Goal: Contribute content

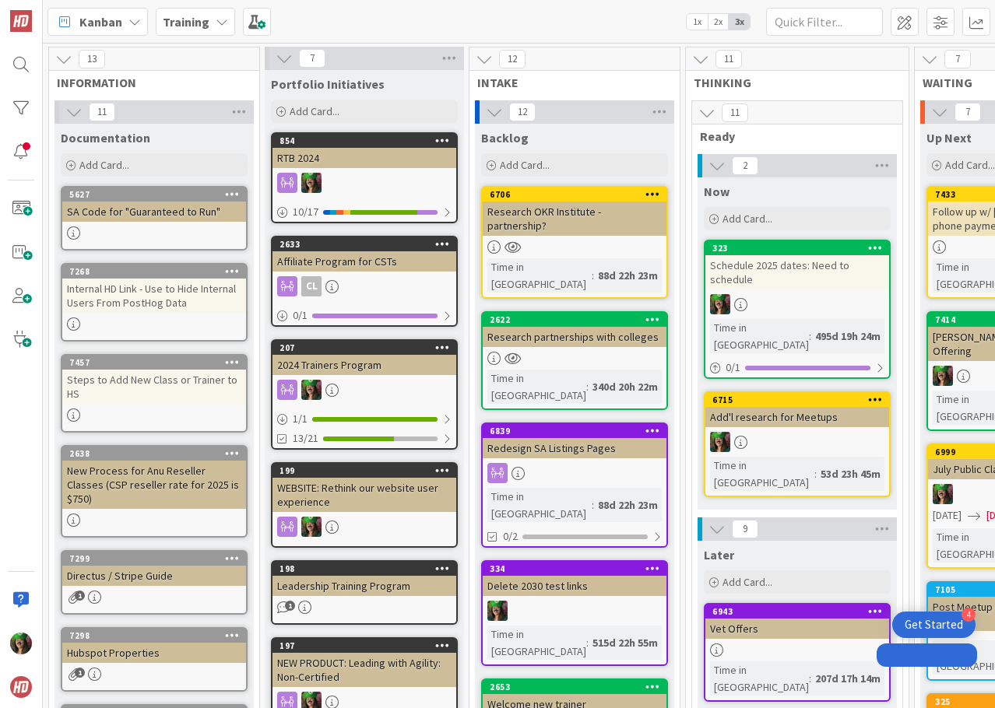
drag, startPoint x: 0, startPoint y: 0, endPoint x: 146, endPoint y: 225, distance: 268.4
click at [146, 225] on link "5627 SA Code for "Guaranteed to Run"" at bounding box center [154, 218] width 187 height 65
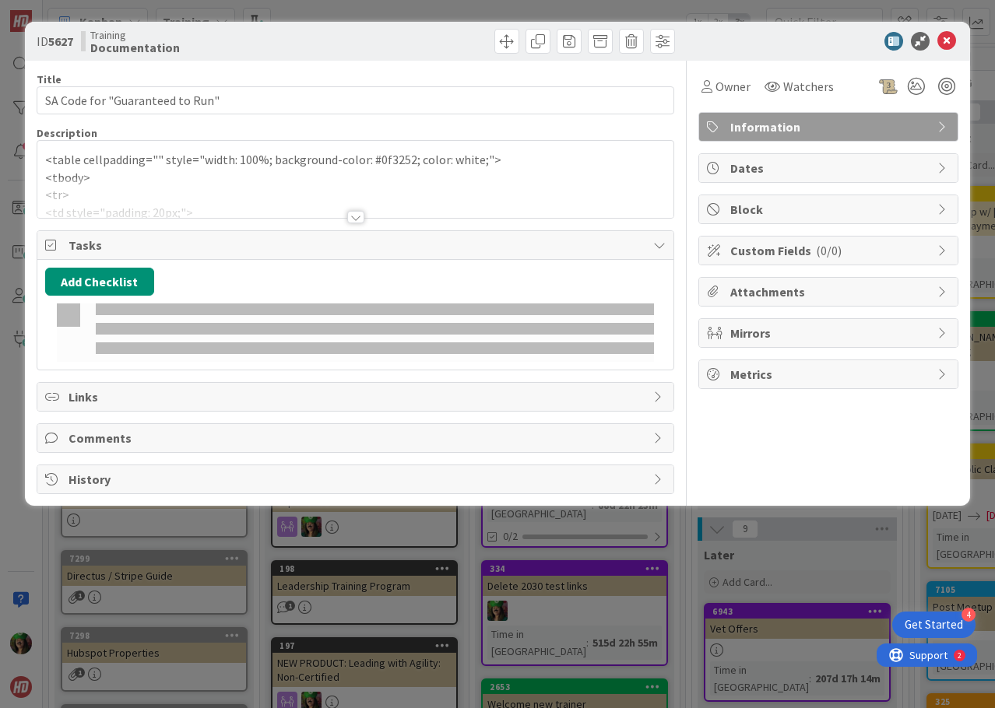
click at [144, 223] on div "Title 32 / 128 SA Code for "Guaranteed to Run" Description <table cellpadding="…" at bounding box center [356, 278] width 638 height 434
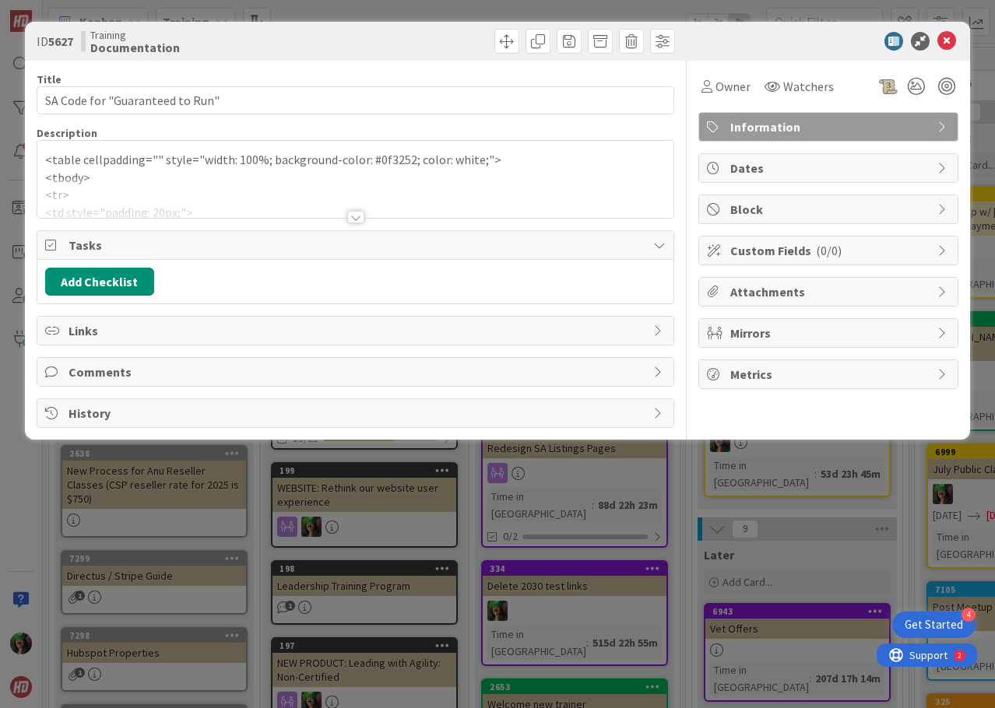
click at [139, 197] on div at bounding box center [355, 198] width 636 height 40
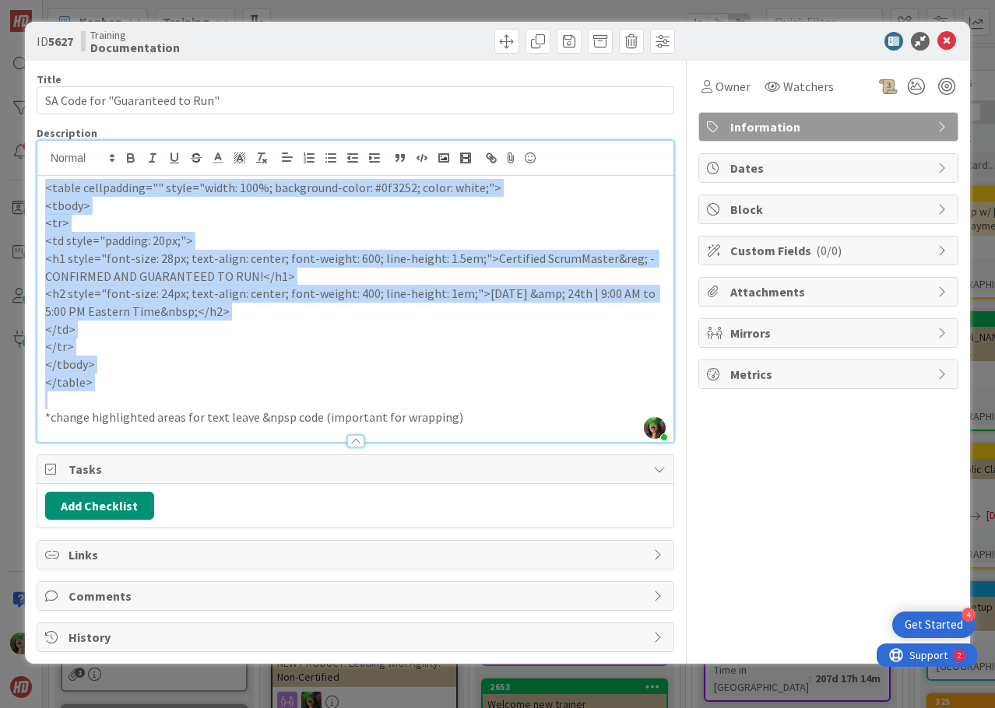
drag, startPoint x: 44, startPoint y: 187, endPoint x: 144, endPoint y: 393, distance: 229.4
click at [144, 393] on div "<table cellpadding="" style="width: 100%; background-color: #0f3252; color: whi…" at bounding box center [355, 309] width 636 height 266
copy div "<table cellpadding="" style="width: 100%; background-color: #0f3252; color: whi…"
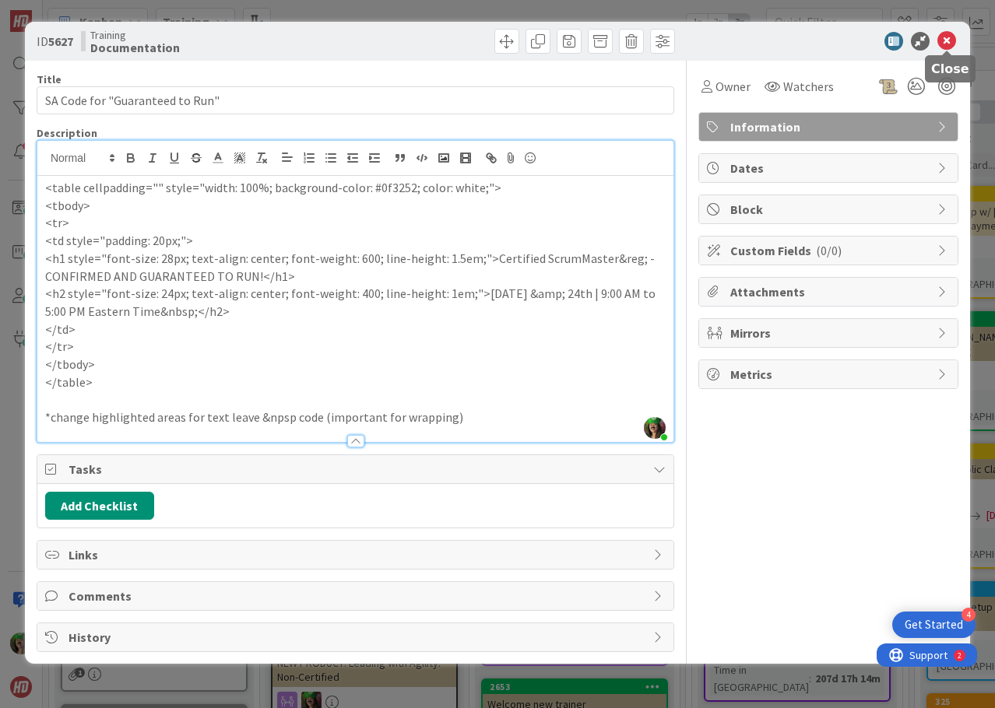
click at [948, 40] on icon at bounding box center [946, 41] width 19 height 19
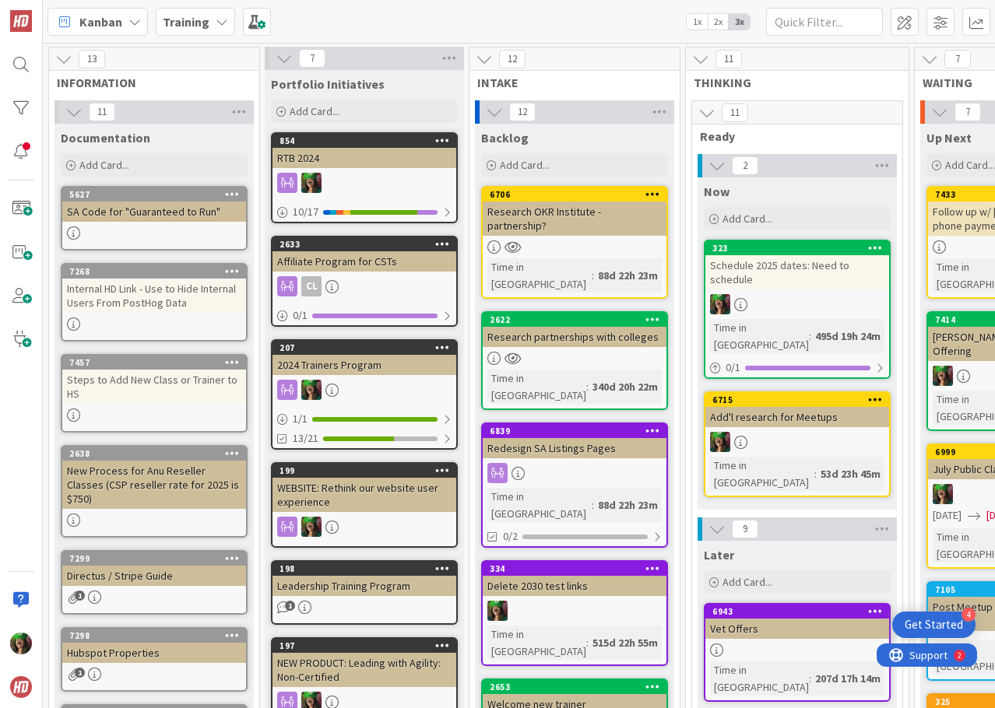
click at [213, 19] on div "Training" at bounding box center [195, 22] width 79 height 28
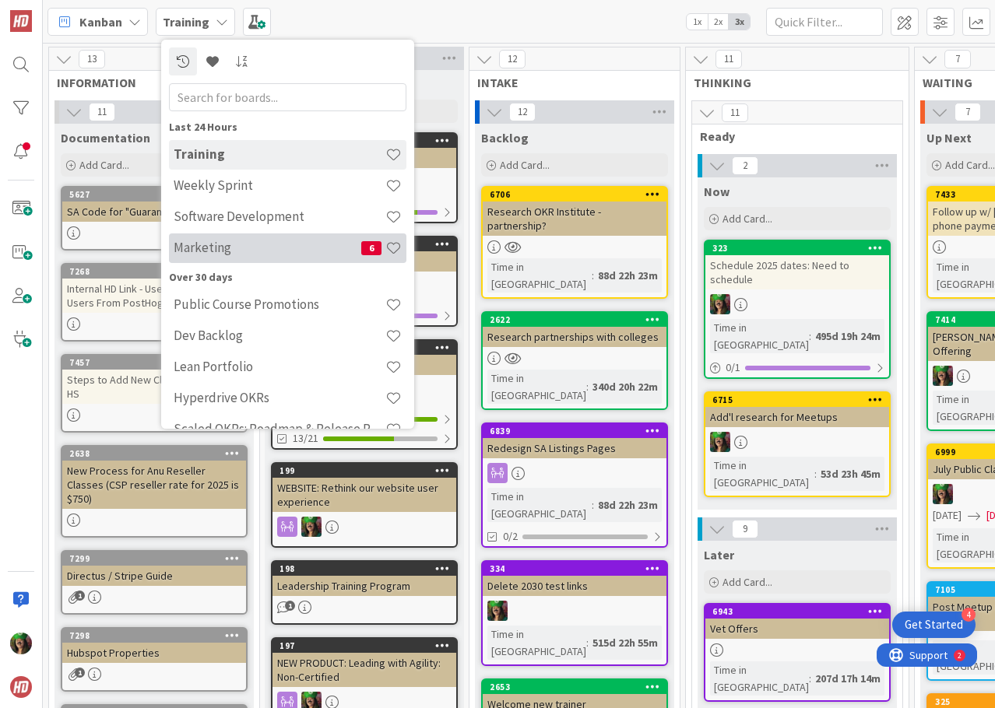
click at [255, 258] on div "Marketing 6" at bounding box center [287, 249] width 237 height 30
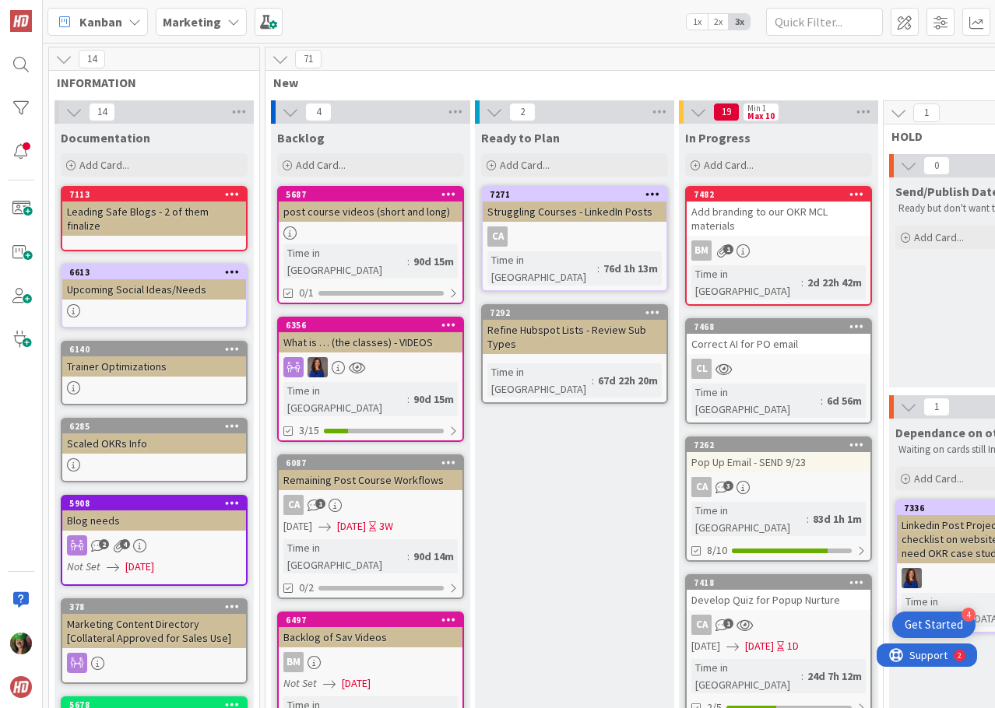
click at [747, 337] on link "7468 Correct AI for PO email CL Time in Column : 6d 56m" at bounding box center [778, 371] width 187 height 106
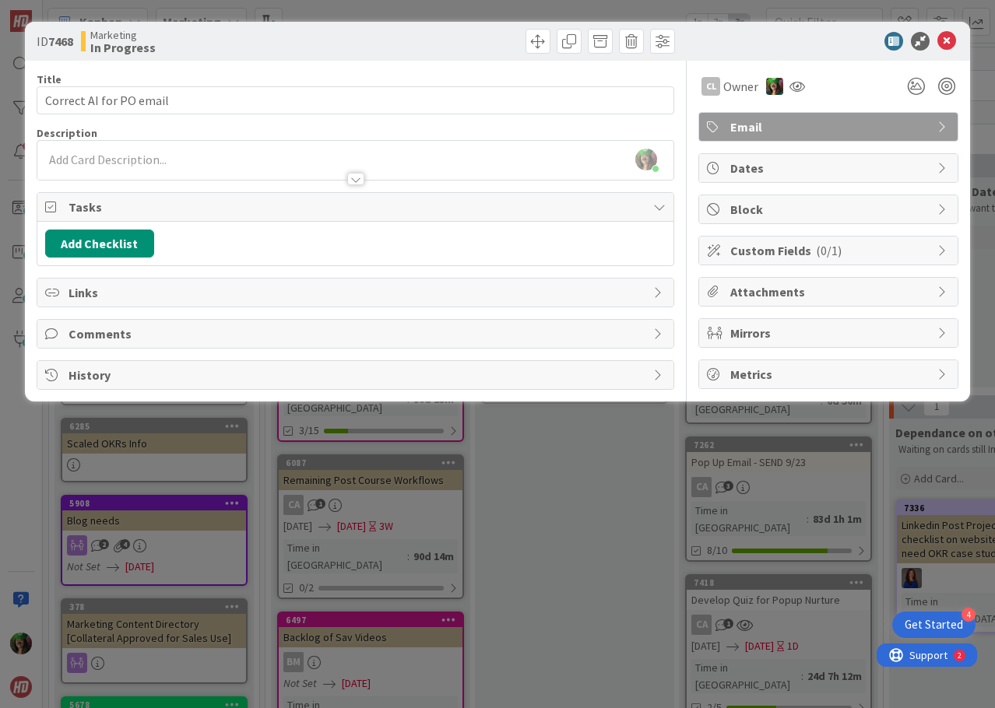
click at [136, 160] on div "[PERSON_NAME] just joined" at bounding box center [355, 160] width 636 height 39
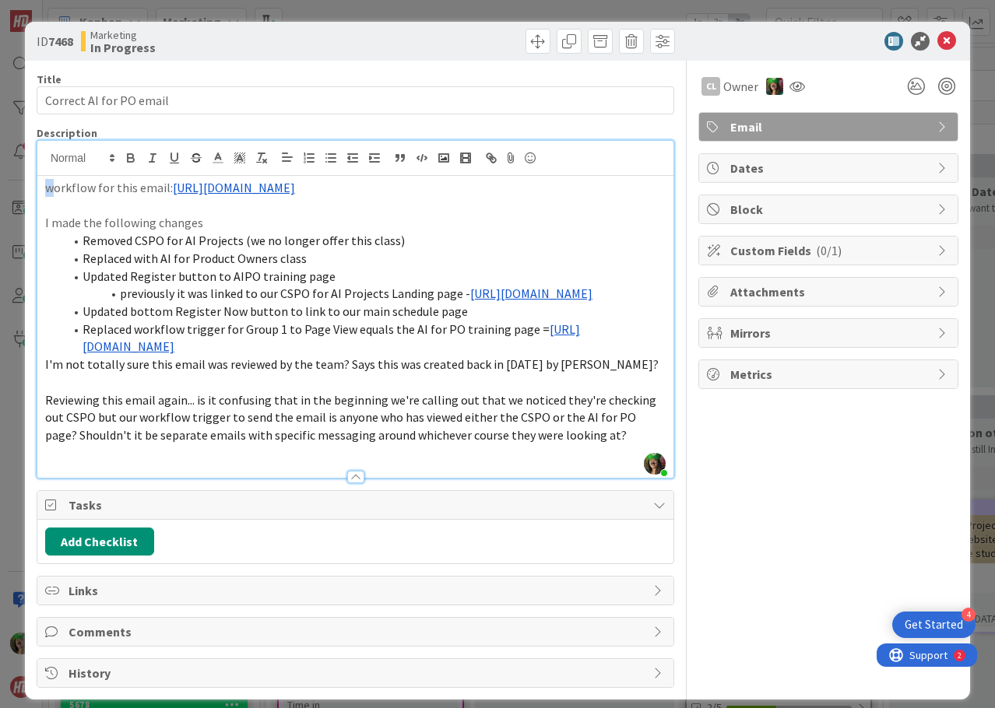
click at [46, 186] on p "workflow for this email: [URL][DOMAIN_NAME]" at bounding box center [355, 188] width 620 height 18
drag, startPoint x: 48, startPoint y: 225, endPoint x: 37, endPoint y: 227, distance: 11.8
click at [37, 227] on div "Workflow for this email: [URL][DOMAIN_NAME] I made the following changes Remove…" at bounding box center [355, 327] width 636 height 302
click at [937, 44] on icon at bounding box center [946, 41] width 19 height 19
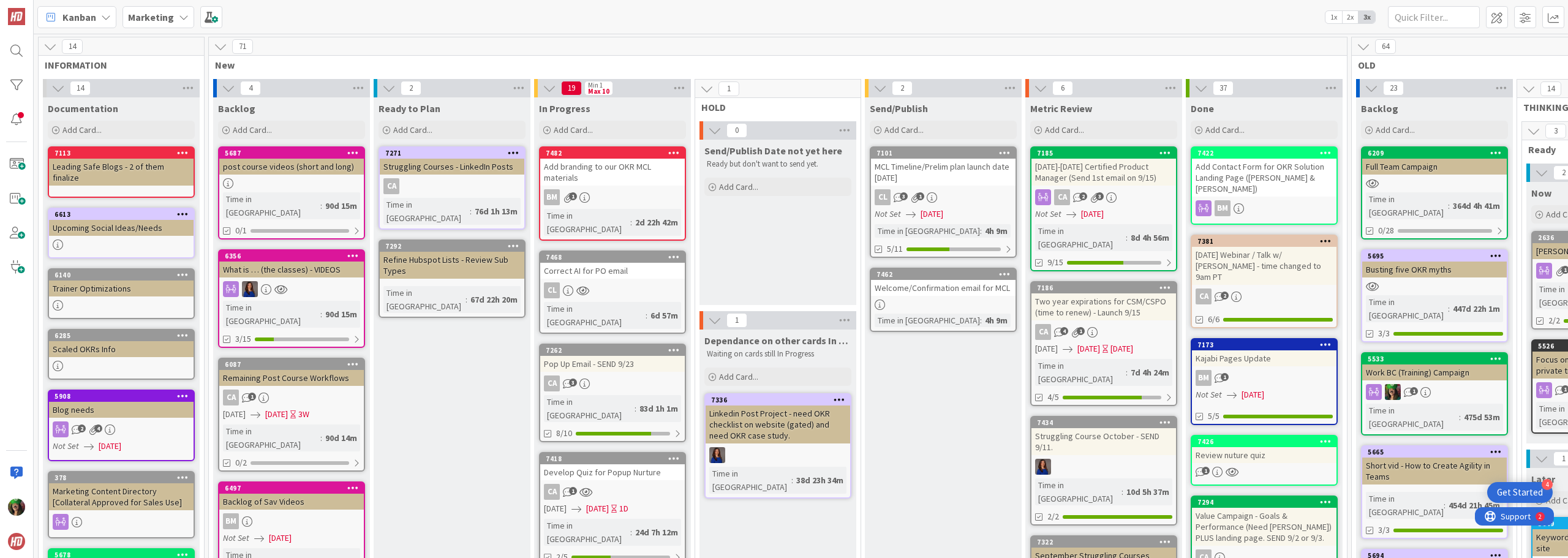
click at [160, 13] on b "Marketing" at bounding box center [151, 17] width 46 height 13
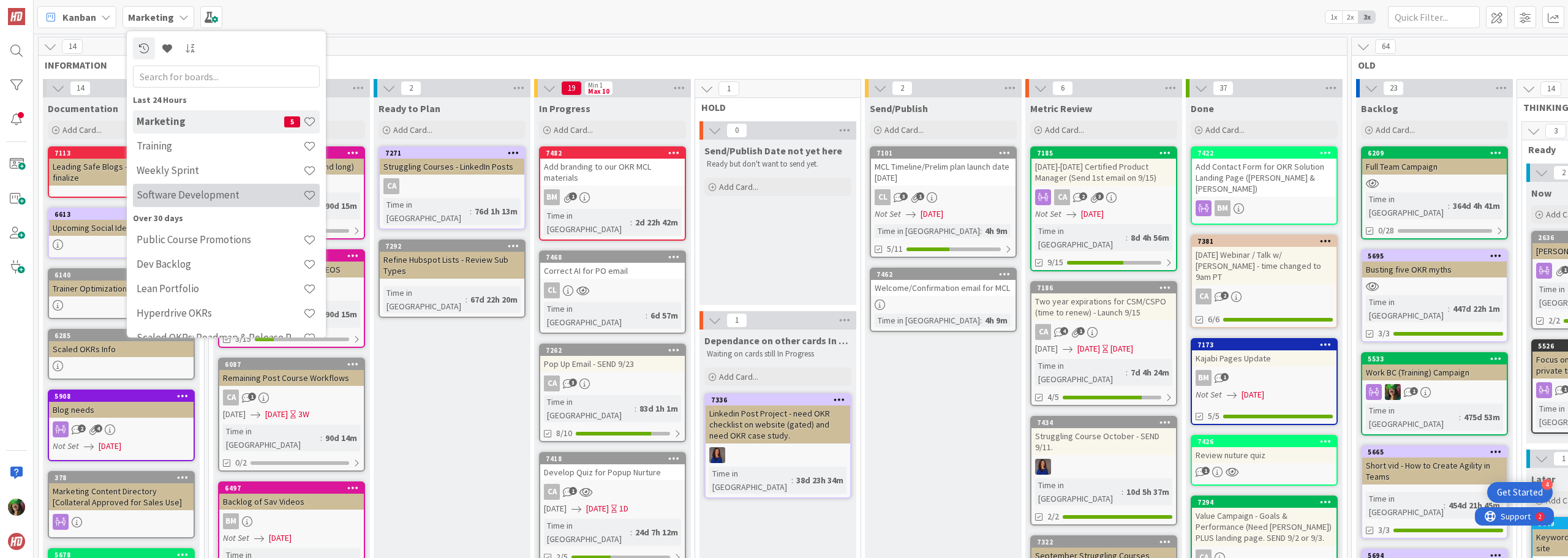
click at [212, 190] on h4 "Software Development" at bounding box center [220, 195] width 167 height 13
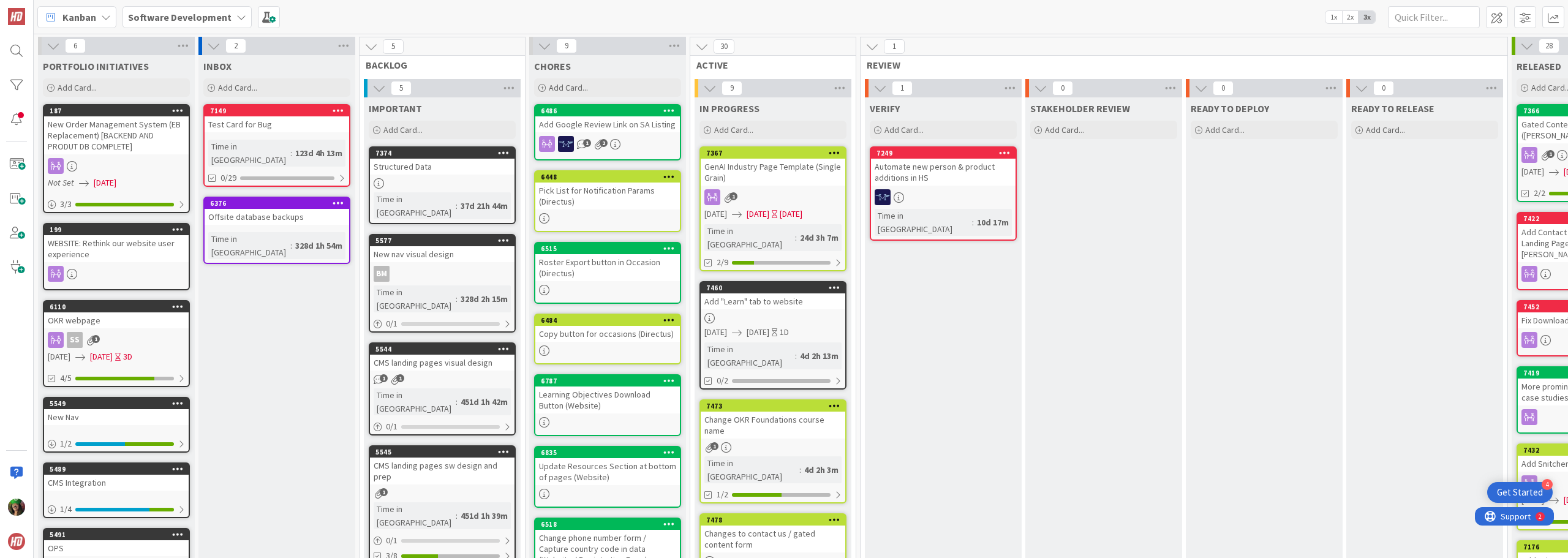
click at [782, 296] on link "7460 Add "Learn" tab to website [DATE] [DATE] 1D Time in Column : 4d 2h 13m 0/2" at bounding box center [773, 335] width 147 height 109
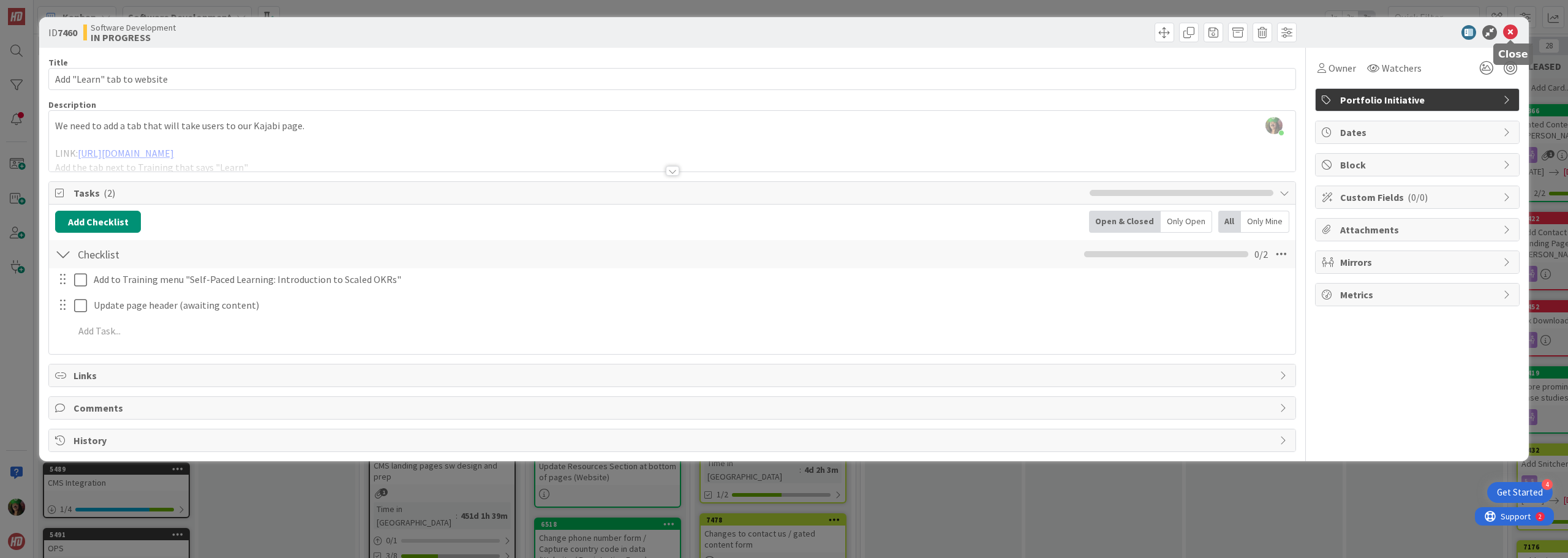
click at [782, 37] on icon at bounding box center [1510, 32] width 15 height 15
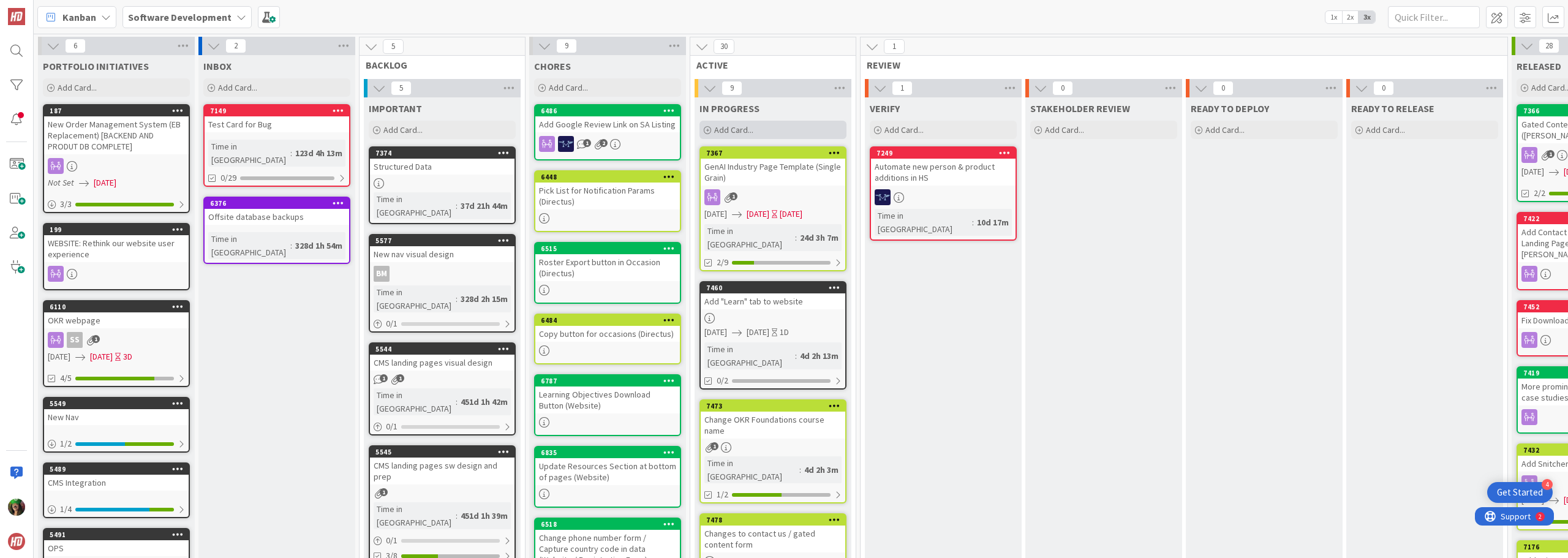
click at [752, 130] on span "Add Card..." at bounding box center [734, 130] width 39 height 11
click at [752, 128] on span "Add Card..." at bounding box center [734, 130] width 39 height 11
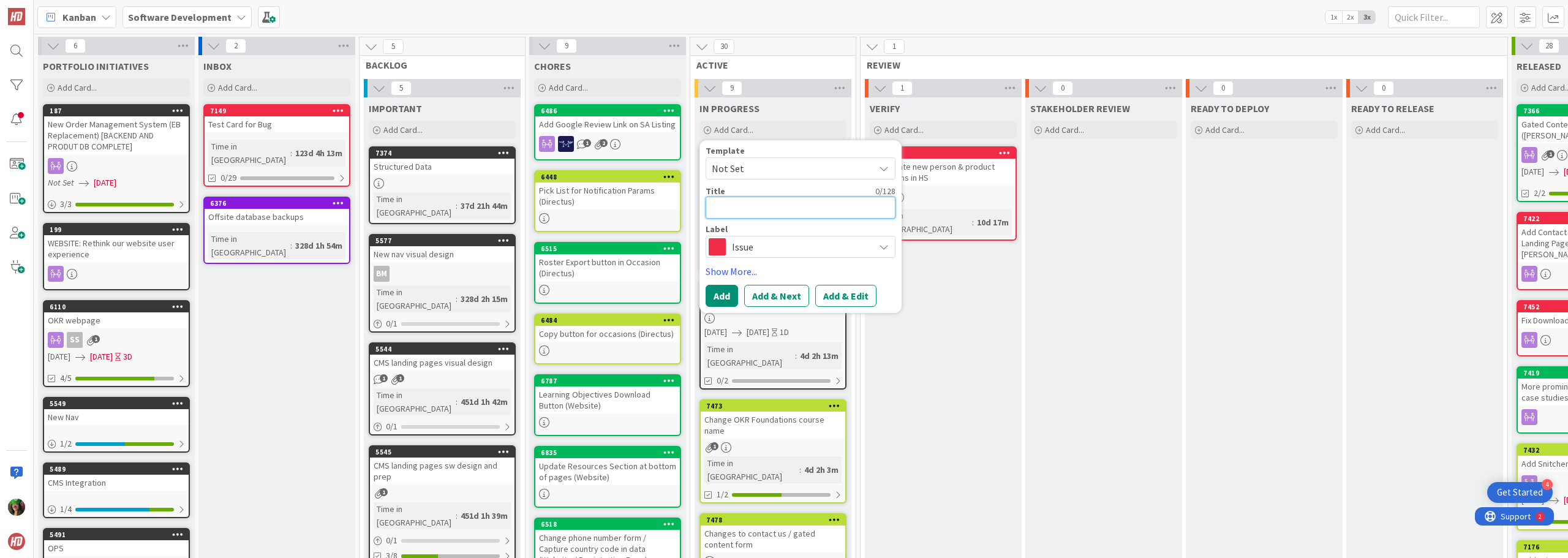
type textarea "x"
type textarea "U"
type textarea "x"
type textarea "Up"
type textarea "x"
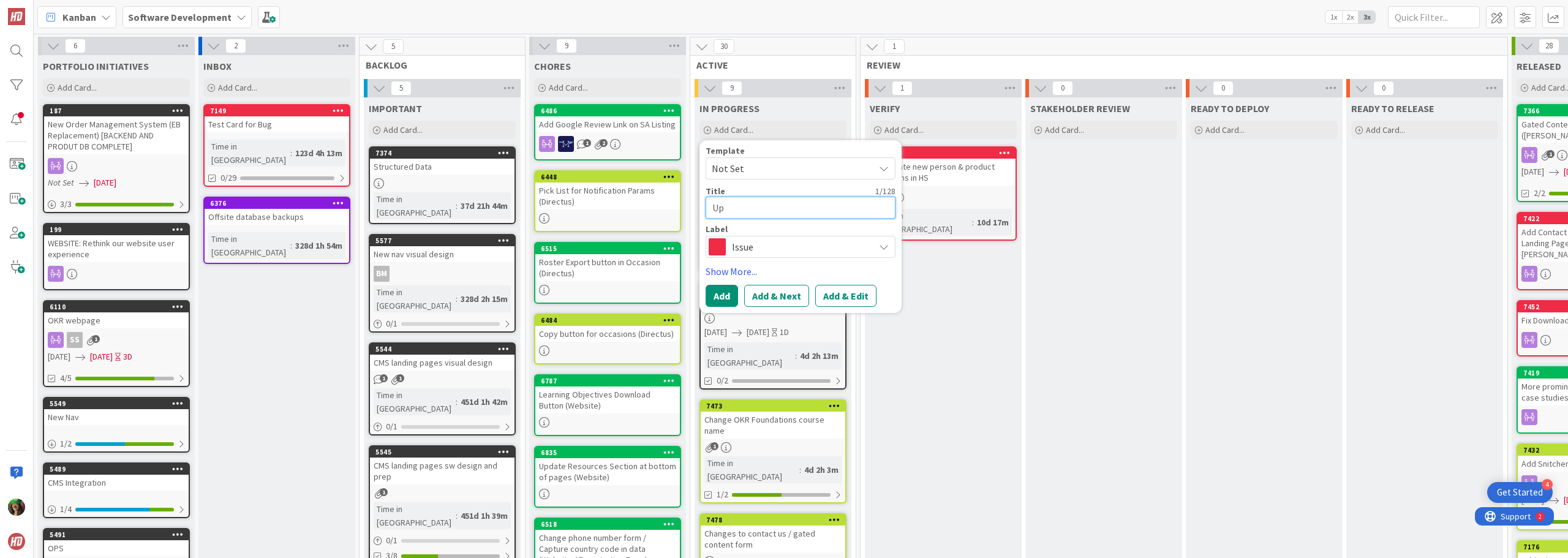
type textarea "Upd"
type textarea "x"
type textarea "Upda"
type textarea "x"
type textarea "Upd"
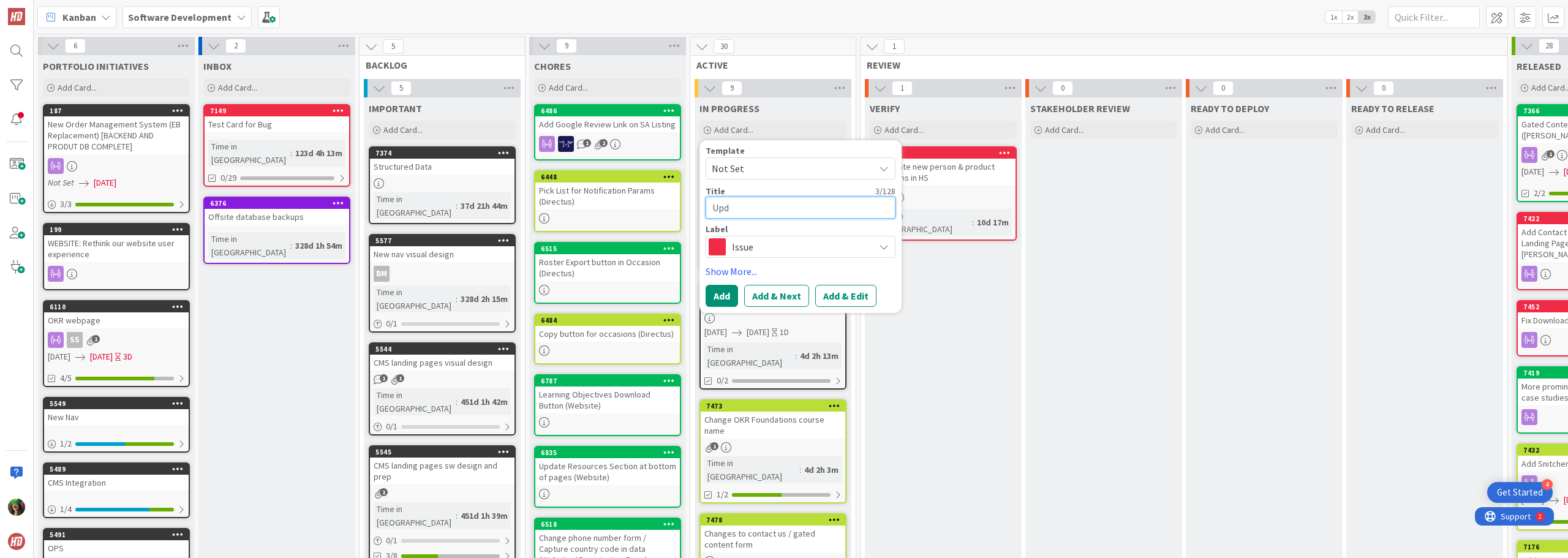
type textarea "x"
type textarea "Up"
type textarea "x"
type textarea "U"
type textarea "x"
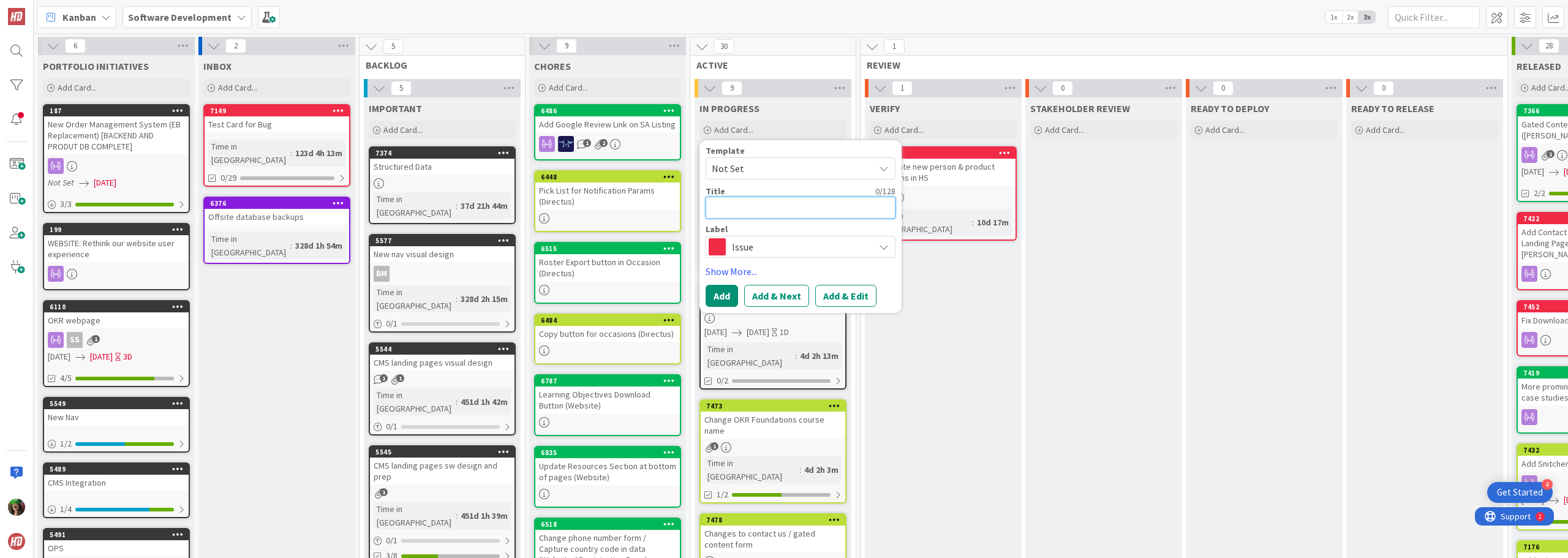
type textarea "A"
type textarea "x"
type textarea "Ad"
type textarea "x"
type textarea "Add"
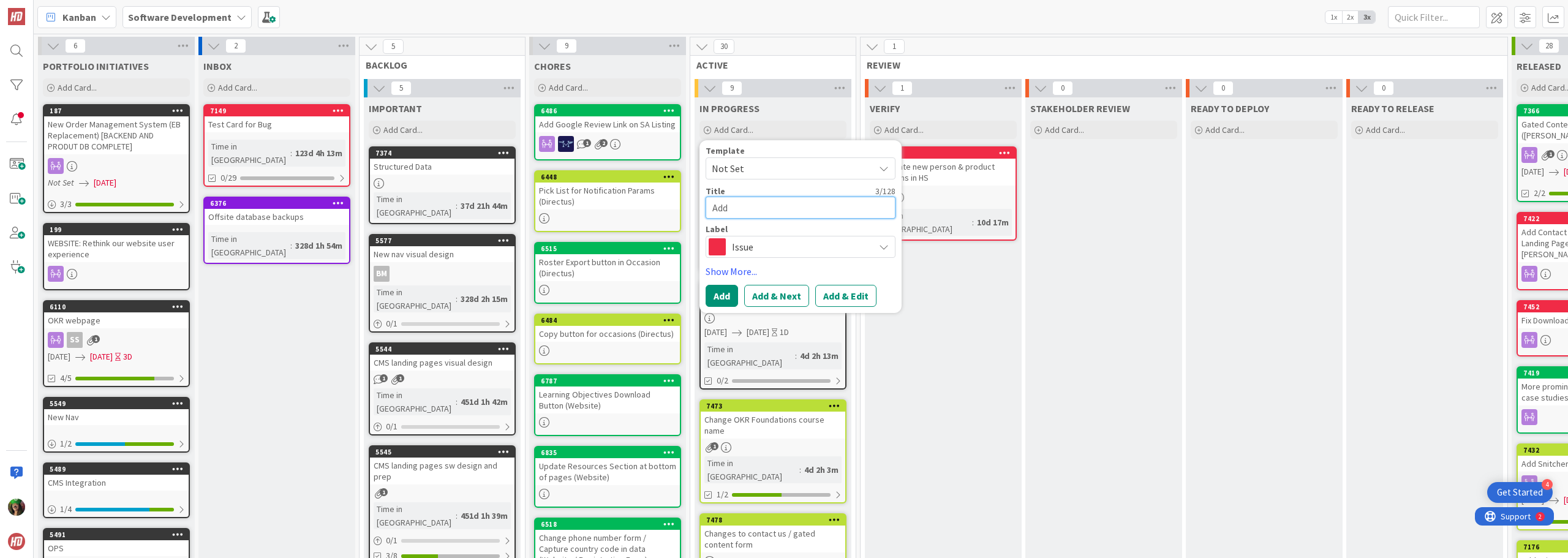
type textarea "x"
type textarea "Add"
type textarea "x"
type textarea "Add i"
type textarea "x"
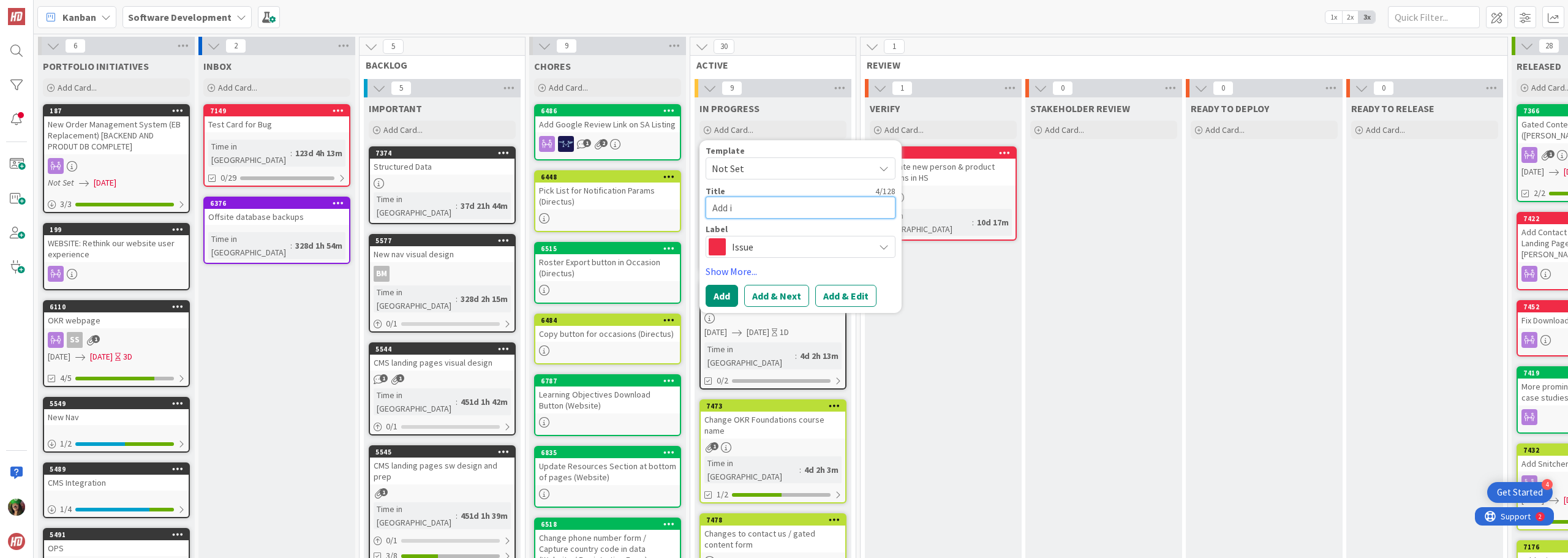
type textarea "Add im"
type textarea "x"
type textarea "Add ima"
type textarea "x"
type textarea "Add imag"
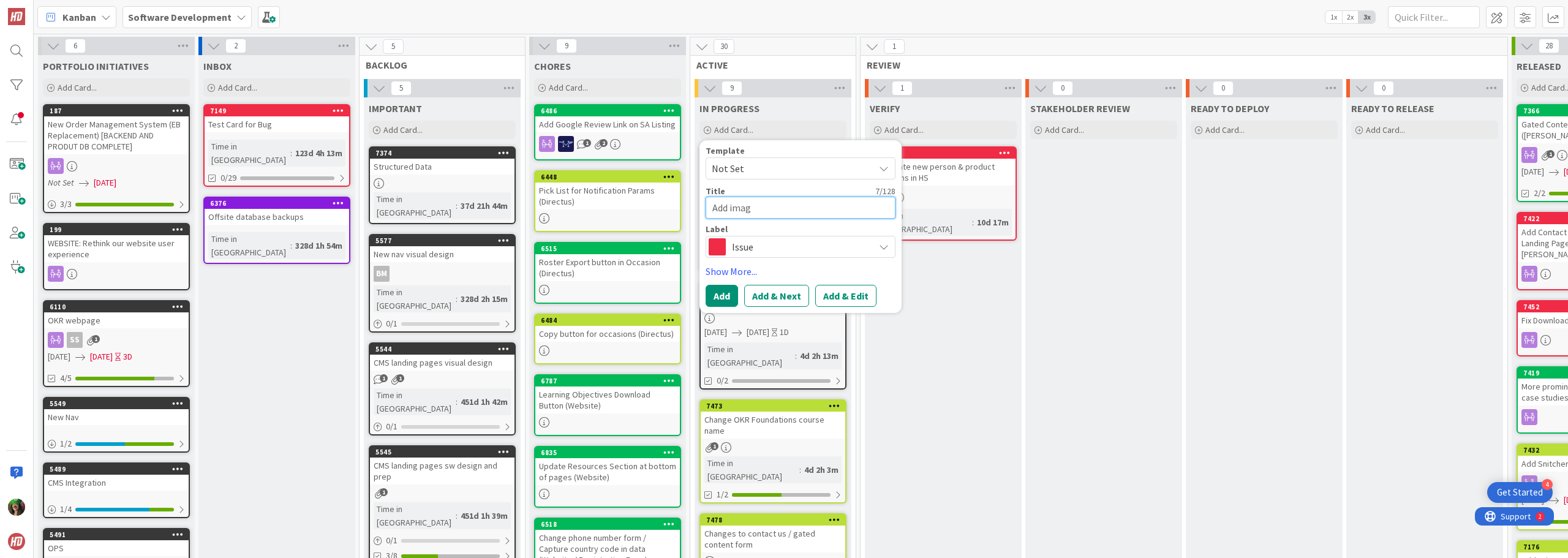
type textarea "x"
type textarea "Add image"
type textarea "x"
type textarea "Add image"
type textarea "x"
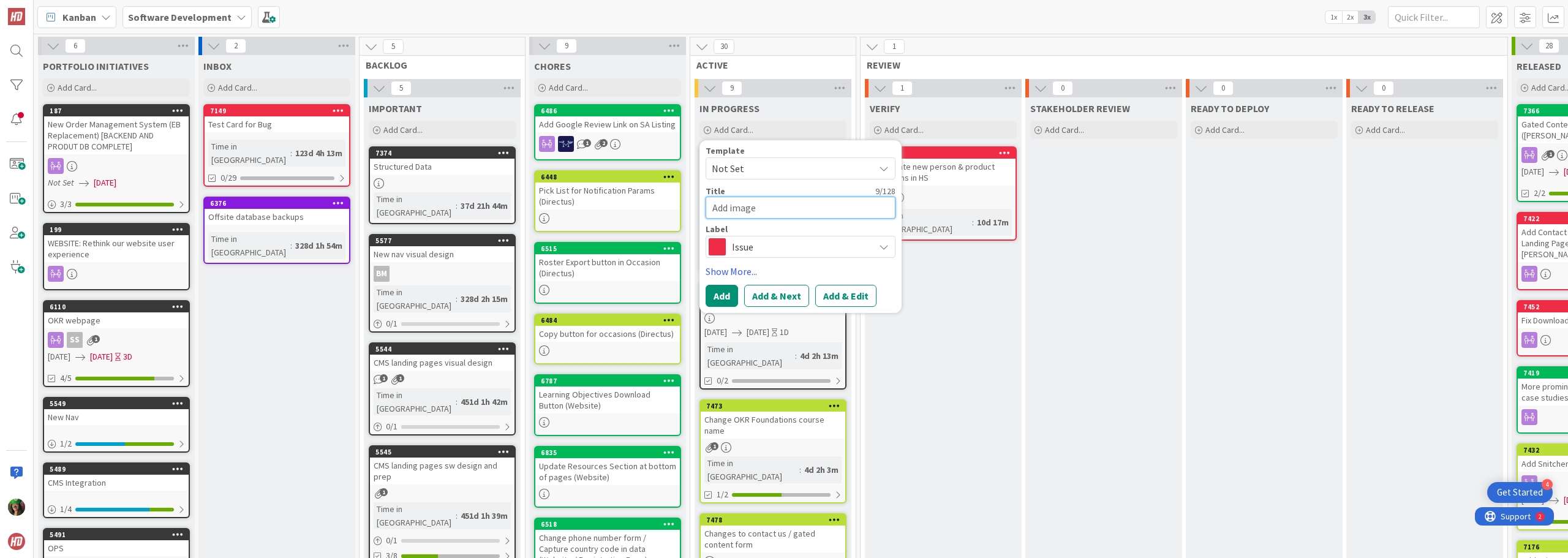
type textarea "Add image t"
type textarea "x"
type textarea "Add image to"
type textarea "x"
type textarea "Add image to"
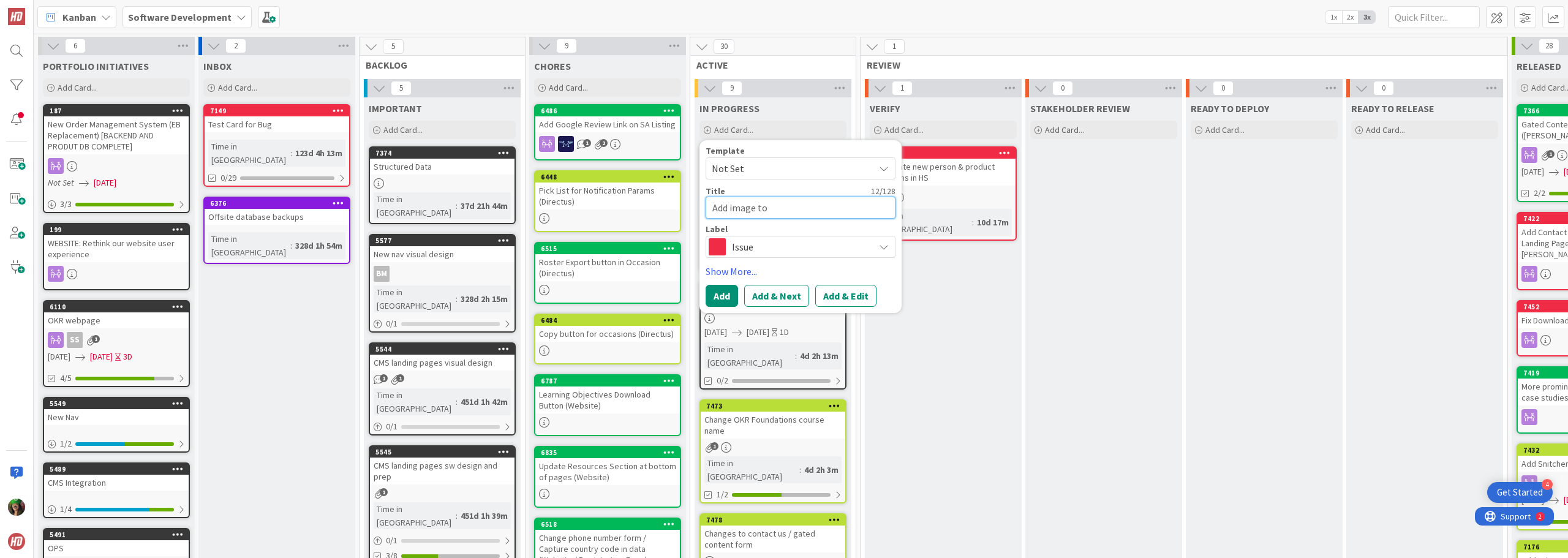
type textarea "x"
type textarea "Add image to r"
type textarea "x"
type textarea "Add image to re"
type textarea "x"
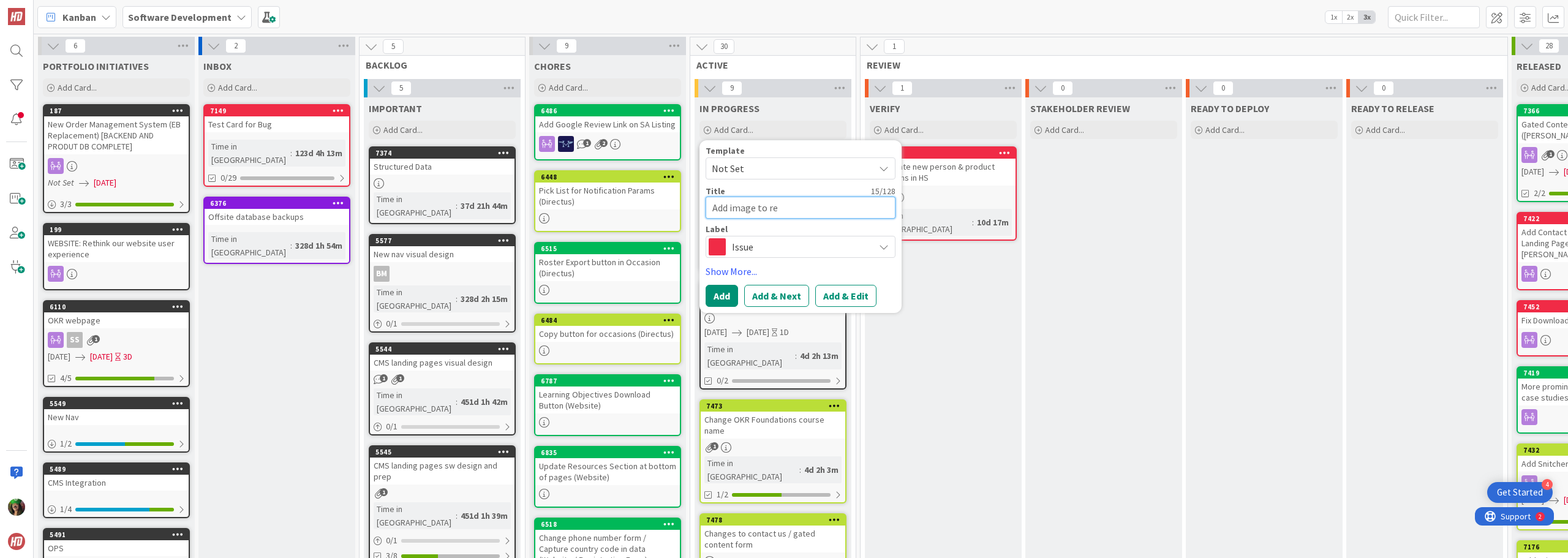
type textarea "Add image to res"
type textarea "x"
type textarea "Add image to reso"
type textarea "x"
type textarea "Add image to resou"
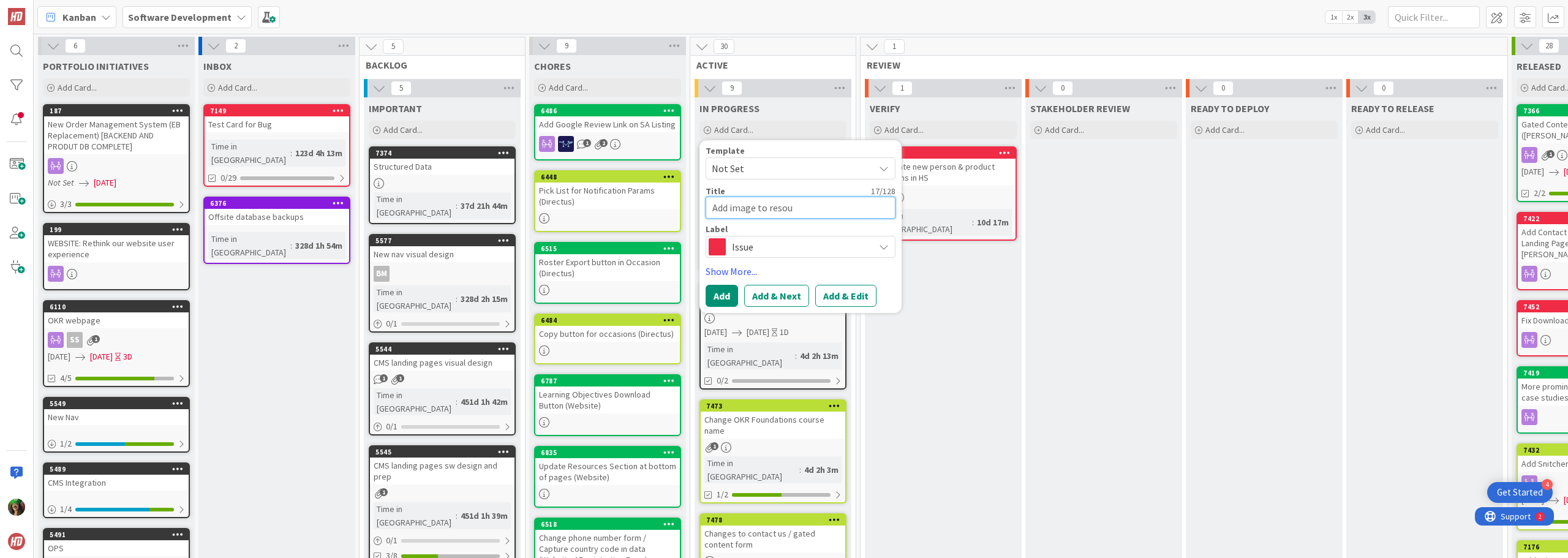
type textarea "x"
type textarea "Add image to resour"
type textarea "x"
type textarea "Add image to resourc"
type textarea "x"
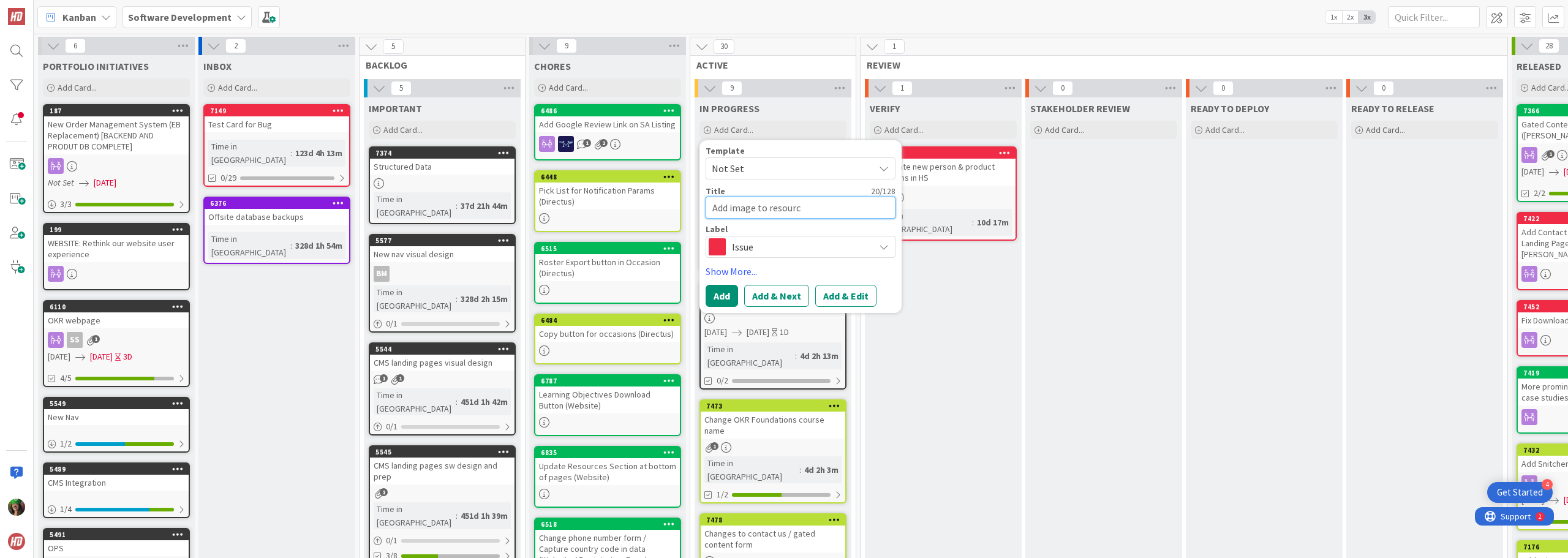
type textarea "Add image to resour"
type textarea "x"
type textarea "Add image to resou"
type textarea "x"
type textarea "Add image to reso"
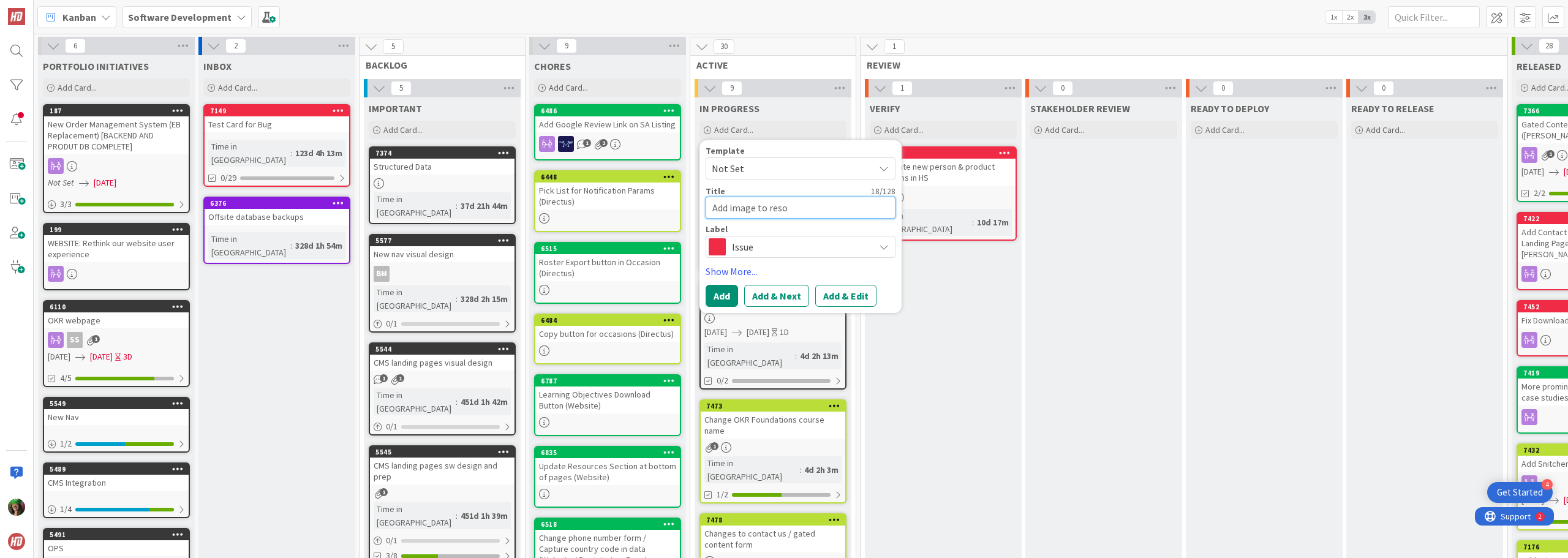
type textarea "x"
type textarea "Add image to res"
type textarea "x"
type textarea "Add image to re"
type textarea "x"
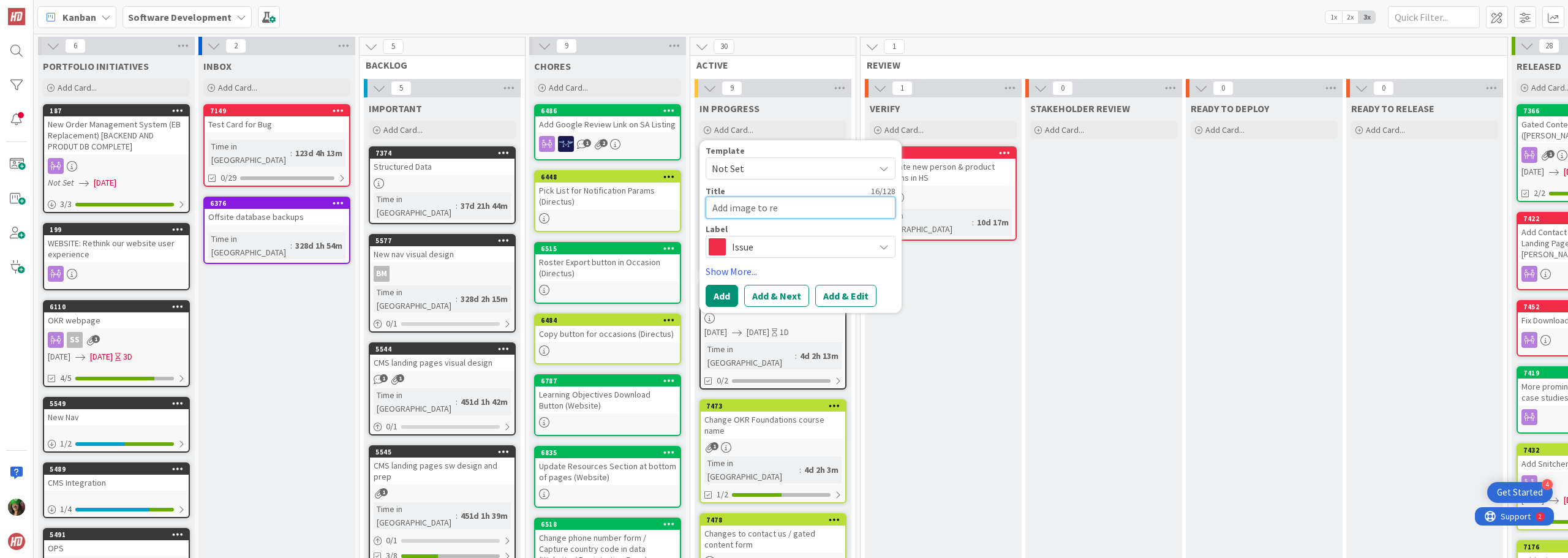
type textarea "Add image to r"
type textarea "x"
type textarea "Add image to rg"
type textarea "x"
type textarea "Add image to r"
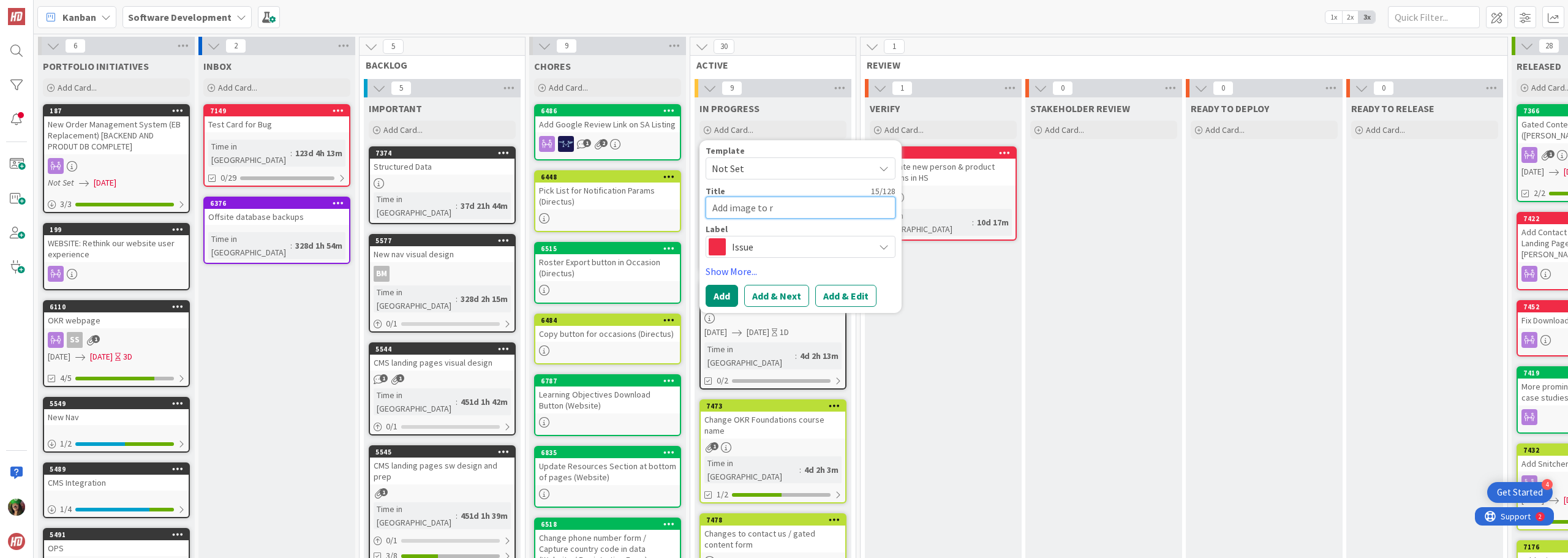
type textarea "x"
type textarea "Add image to"
type textarea "x"
type textarea "Add image to g"
type textarea "x"
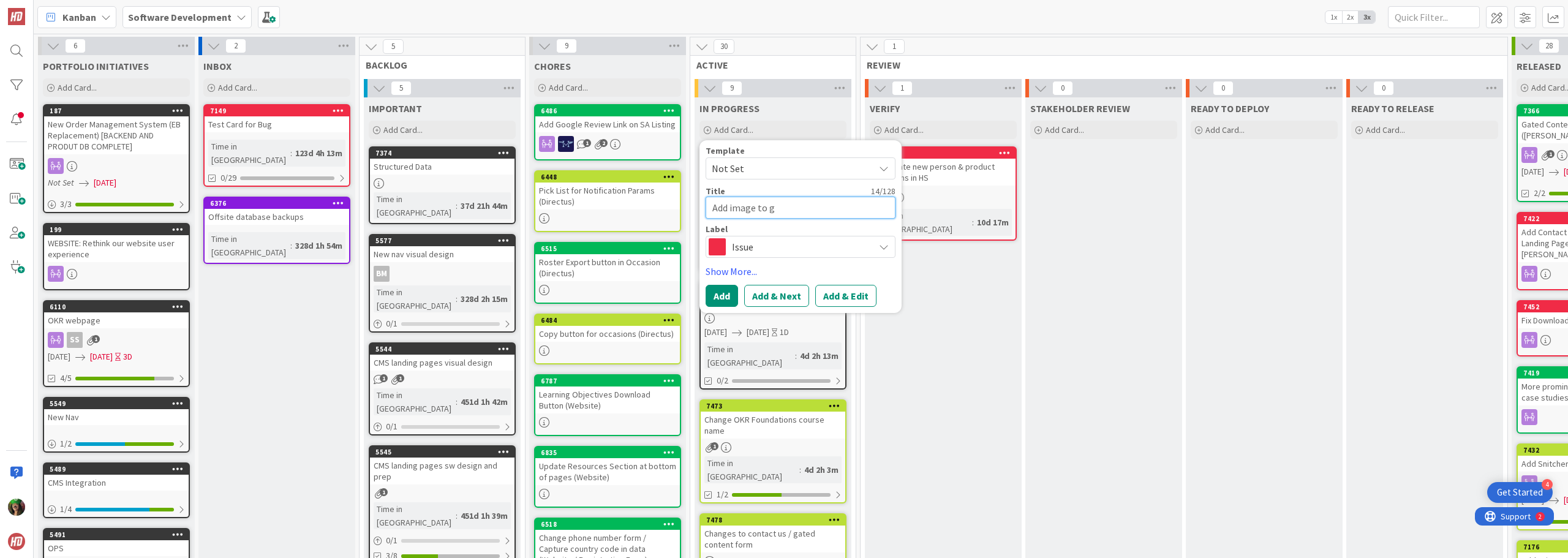
type textarea "Add image to ga"
type textarea "x"
type textarea "Add image to gat"
type textarea "x"
type textarea "Add image to gate"
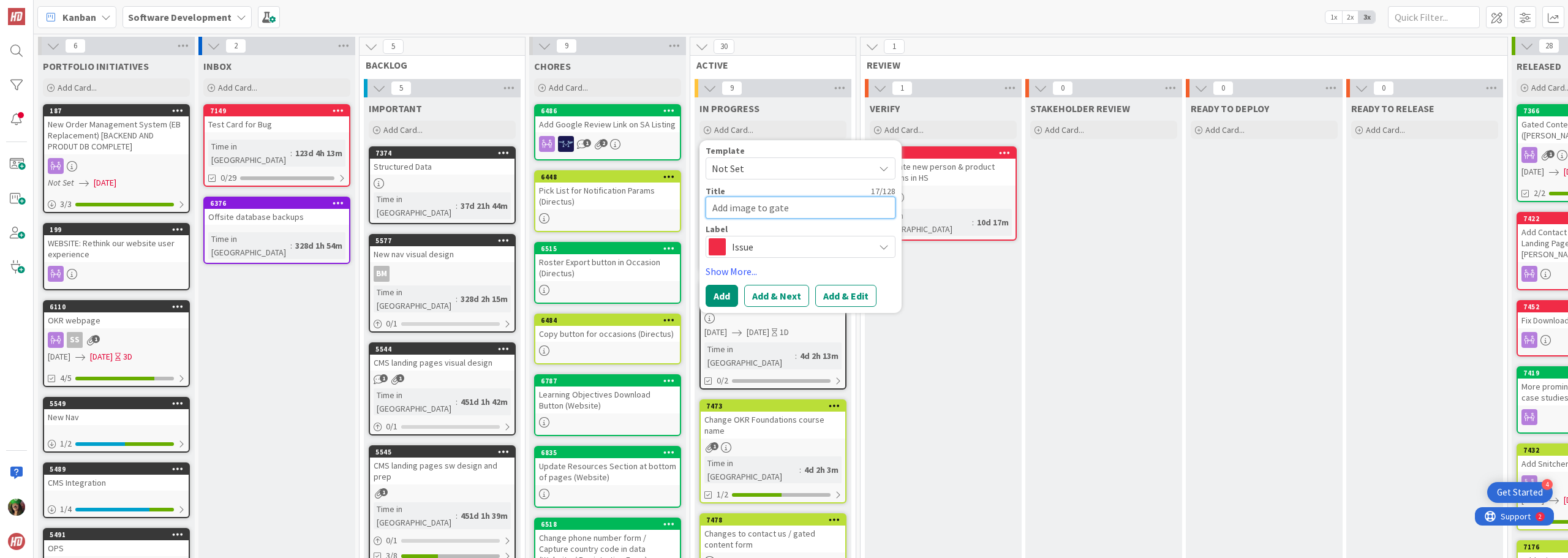
type textarea "x"
type textarea "Add image to gated"
type textarea "x"
type textarea "Add image to gated"
type textarea "x"
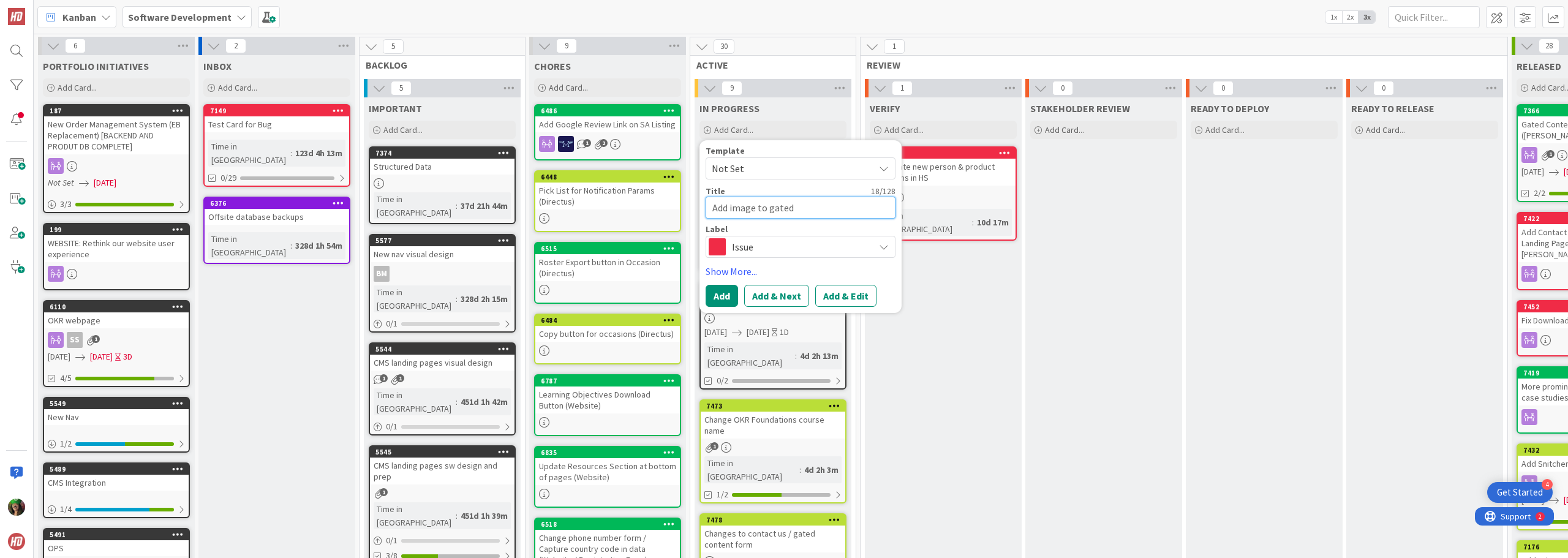
type textarea "Add image to gated r"
type textarea "x"
type textarea "Add image to gated ro"
type textarea "x"
type textarea "Add image to gated rou"
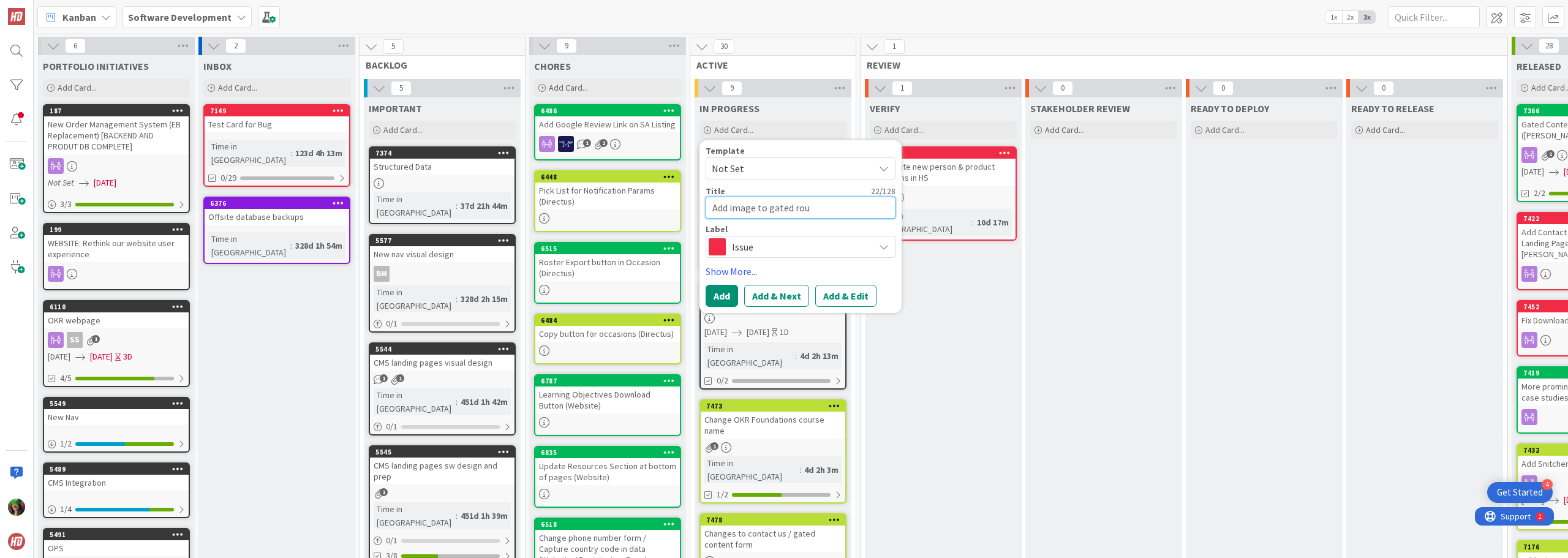
type textarea "x"
type textarea "Add image to gated ro"
type textarea "x"
type textarea "Add image to gated r"
type textarea "x"
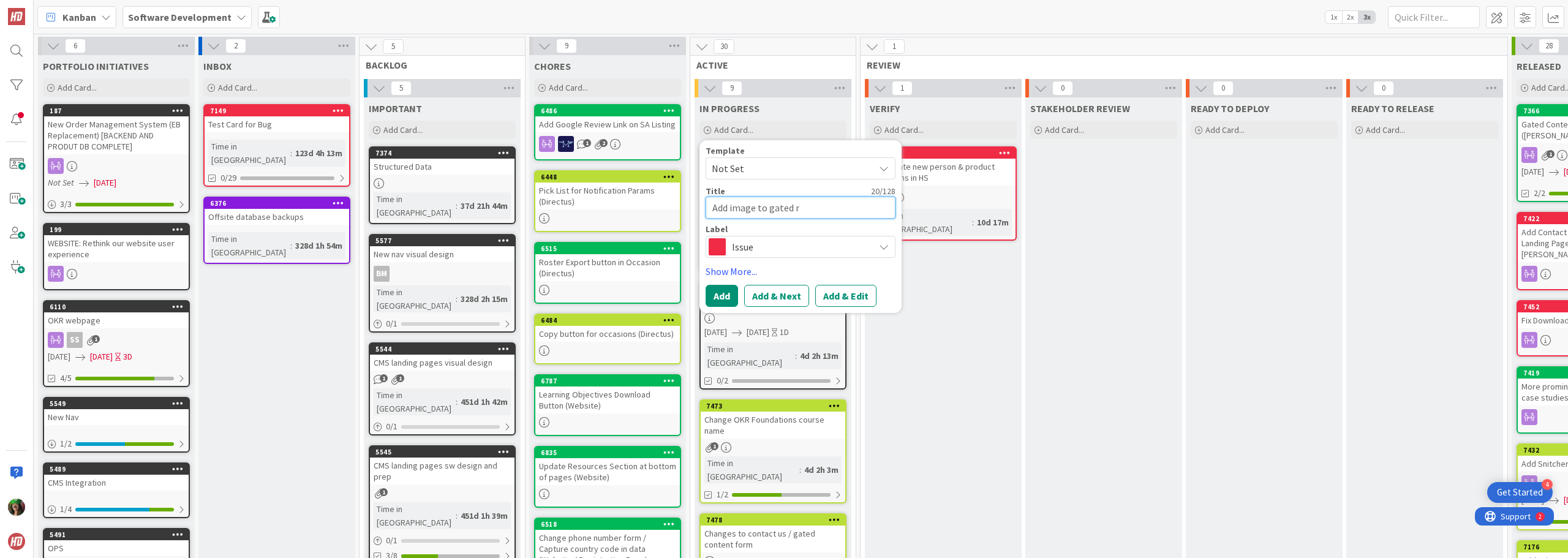
type textarea "Add image to gated re"
type textarea "x"
type textarea "Add image to gated res"
type textarea "x"
type textarea "Add image to gated reso"
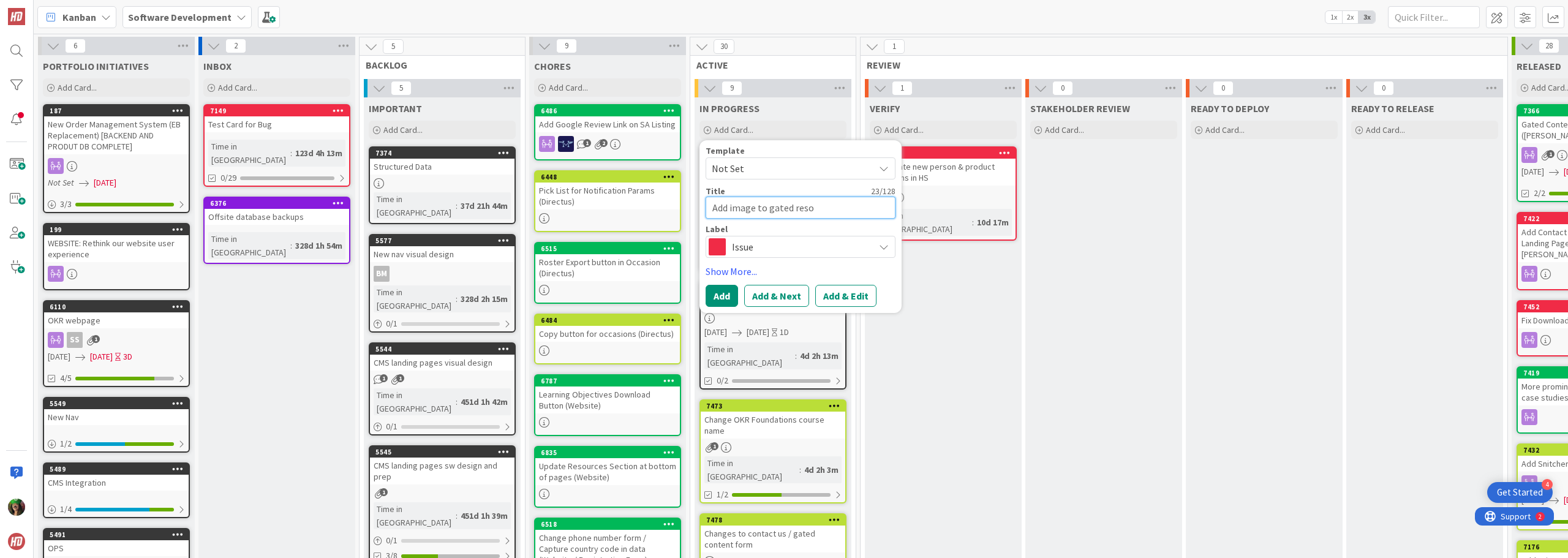
type textarea "x"
type textarea "Add image to gated resou"
type textarea "x"
type textarea "Add image to gated resour"
type textarea "x"
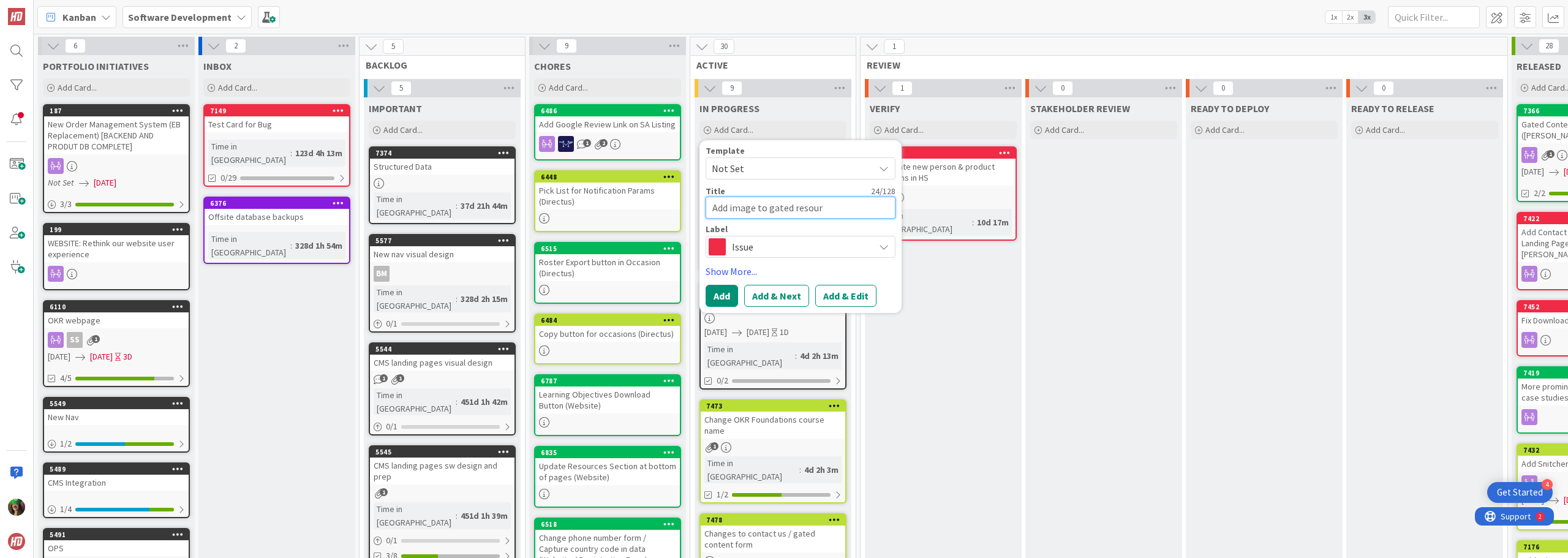
type textarea "Add image to gated resourc"
type textarea "x"
type textarea "Add image to gated resource"
type textarea "x"
type textarea "Add image to gated resources"
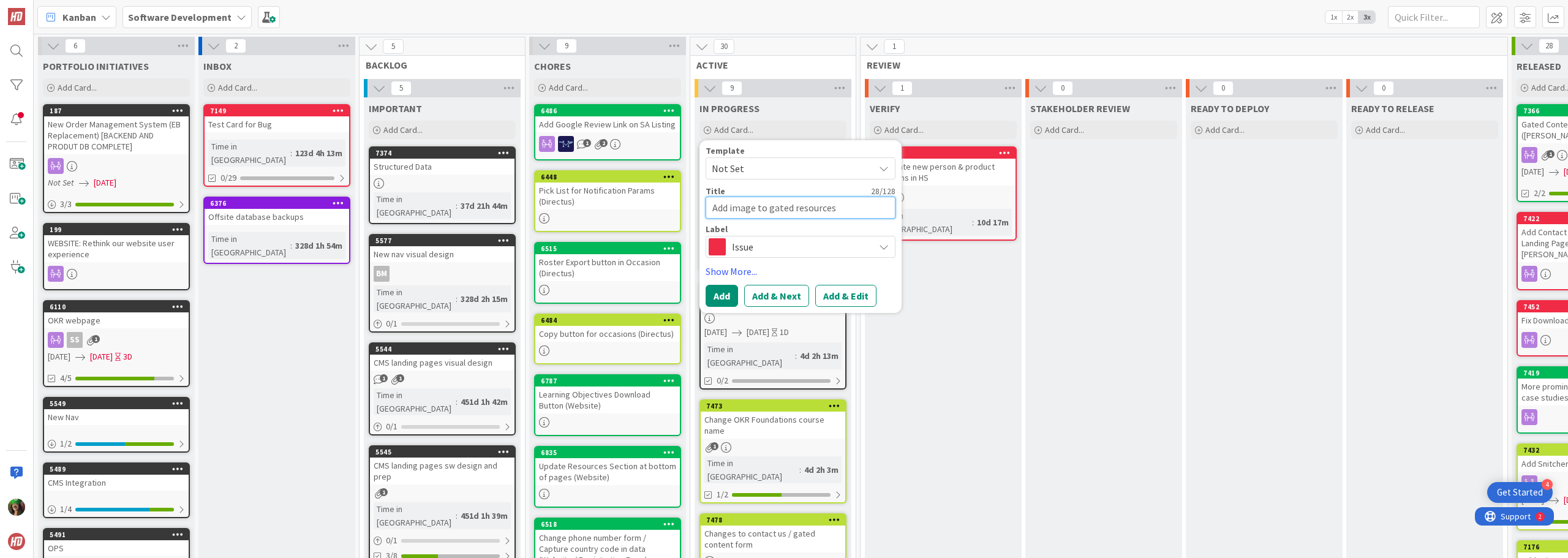
type textarea "x"
type textarea "Add image to gated resource"
click at [782, 294] on button "Add & Edit" at bounding box center [846, 296] width 61 height 22
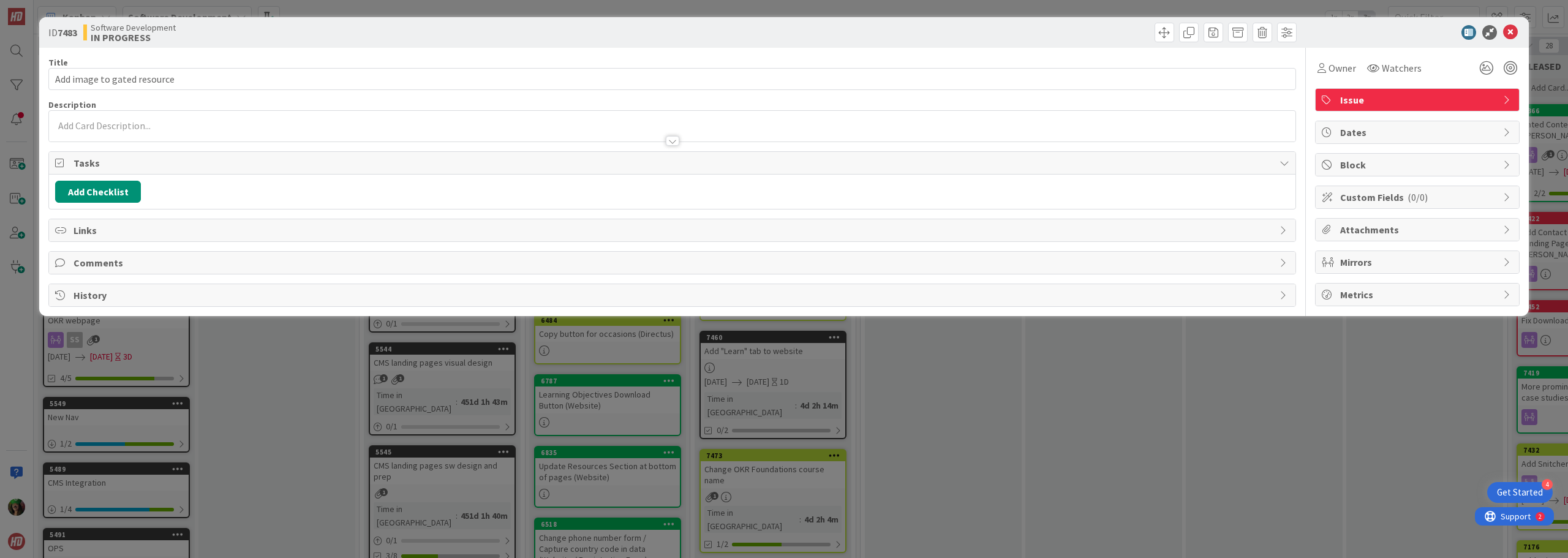
click at [473, 130] on div at bounding box center [672, 135] width 1246 height 13
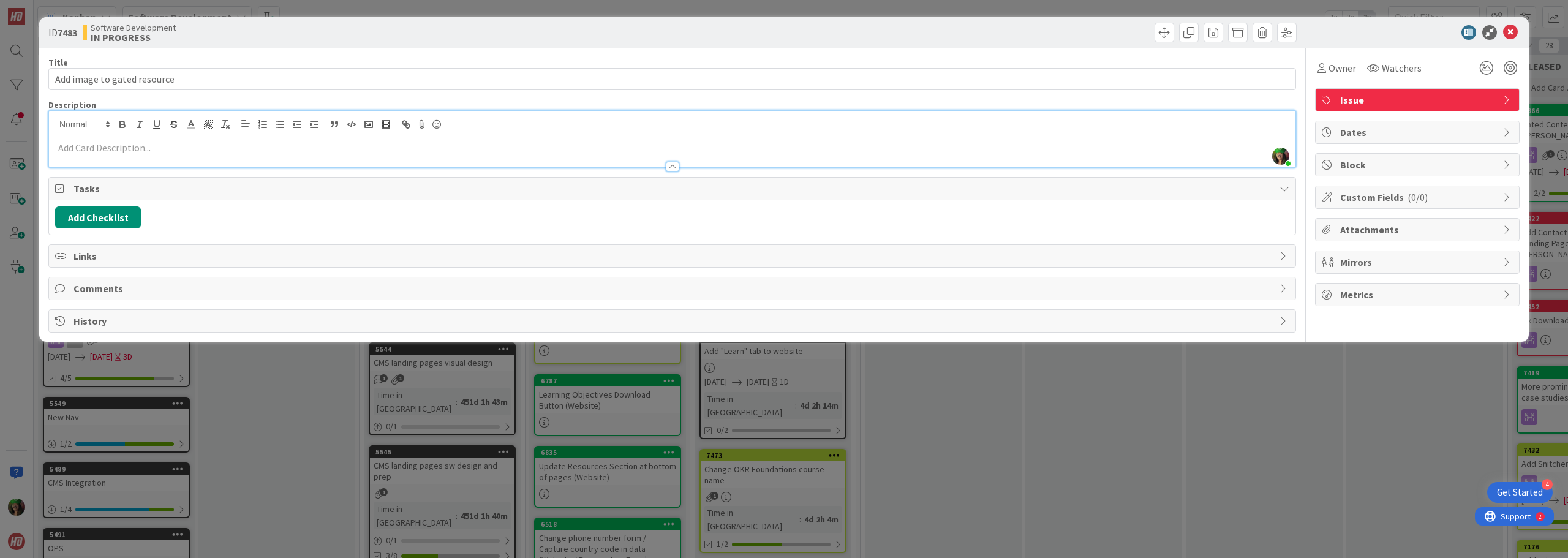
click at [450, 152] on p at bounding box center [672, 148] width 1234 height 14
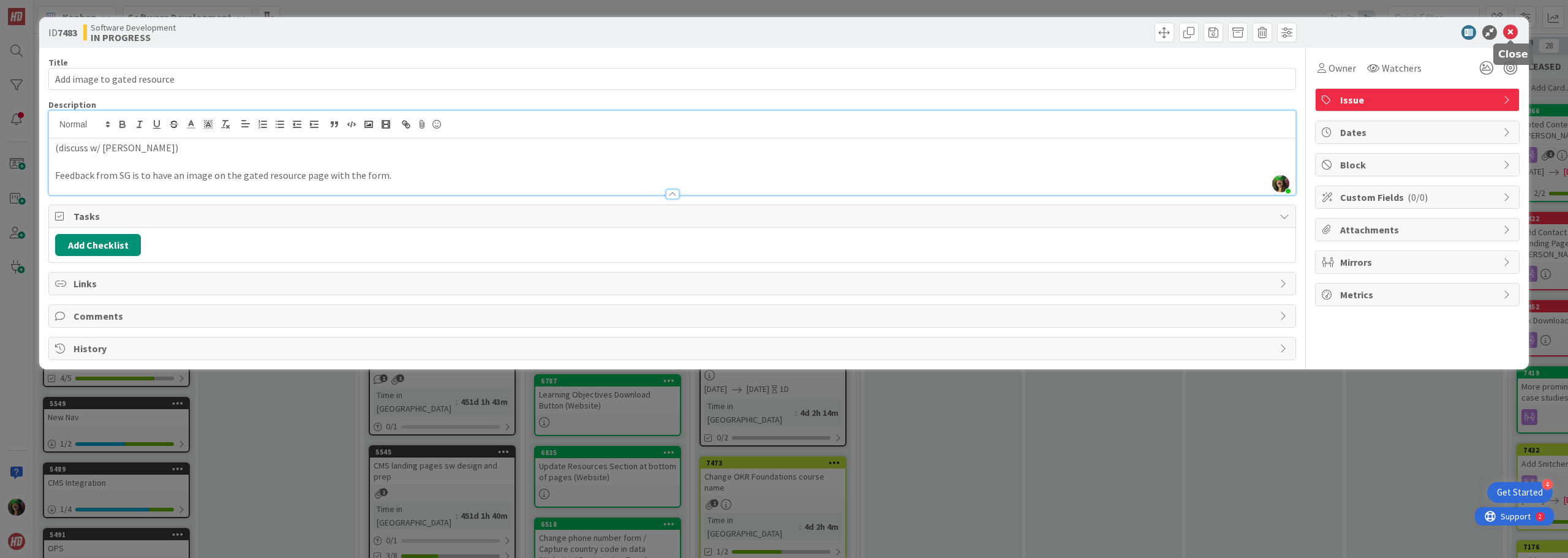
click at [782, 36] on icon at bounding box center [1510, 32] width 15 height 15
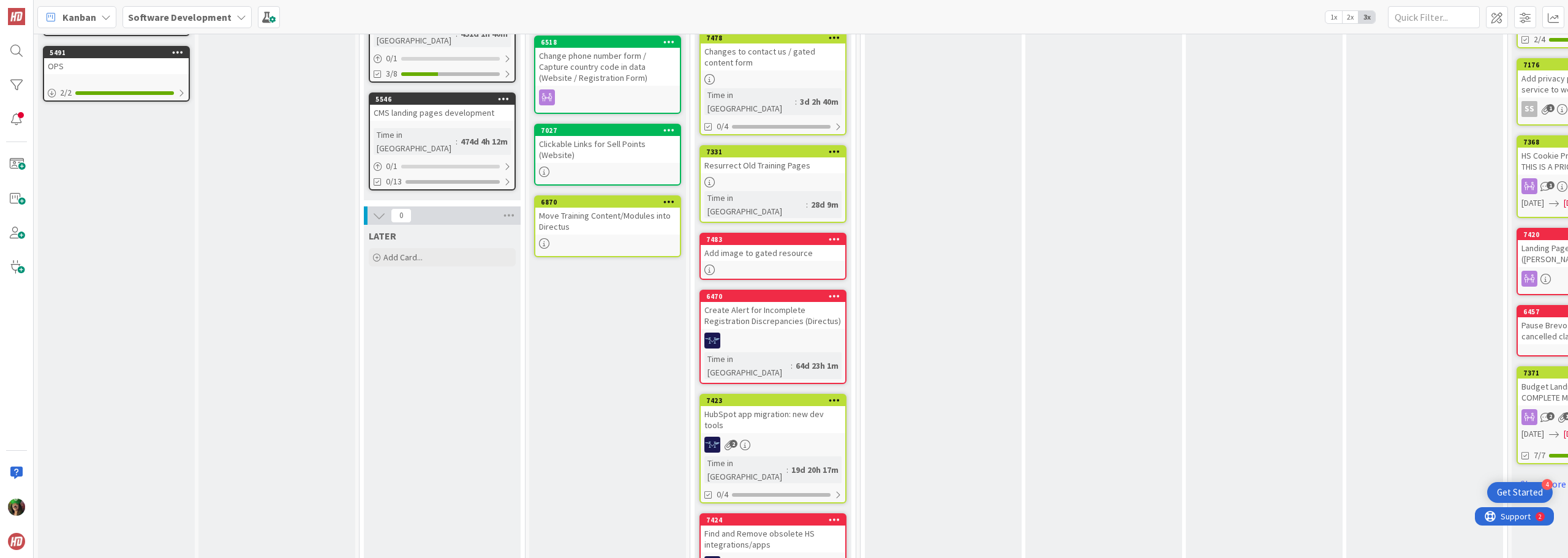
scroll to position [481, 0]
